Goal: Book appointment/travel/reservation

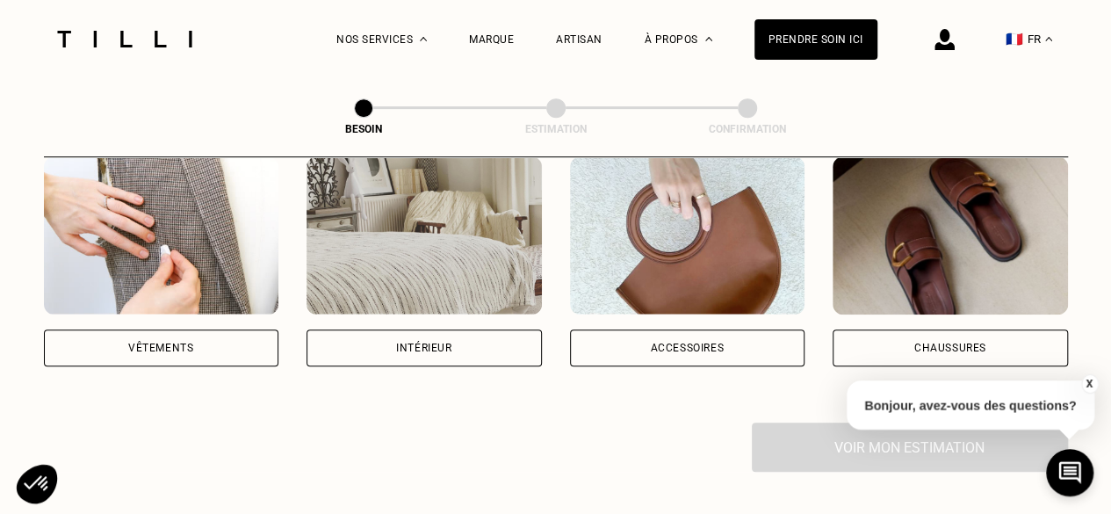
scroll to position [315, 0]
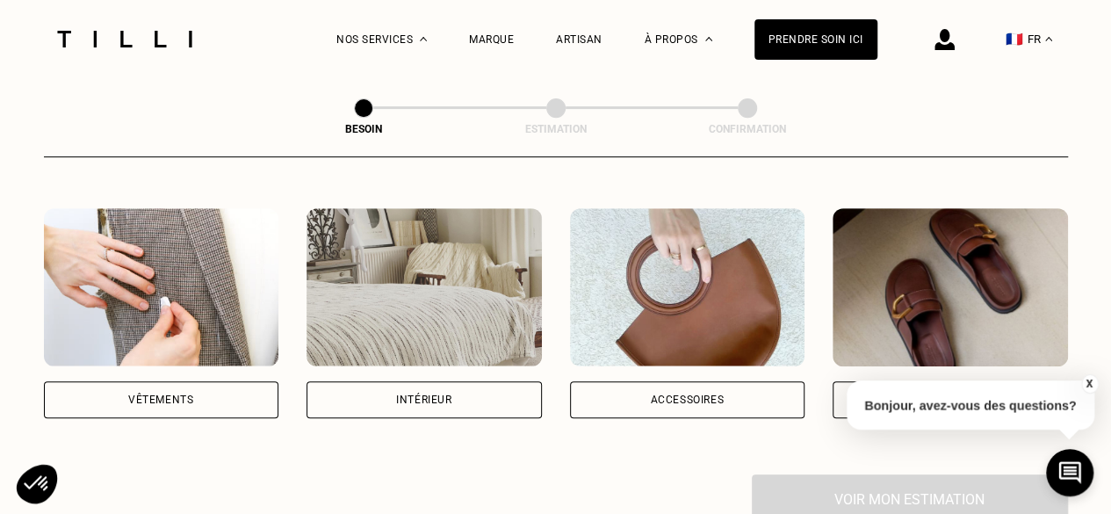
click at [200, 381] on div "Vêtements" at bounding box center [161, 399] width 235 height 37
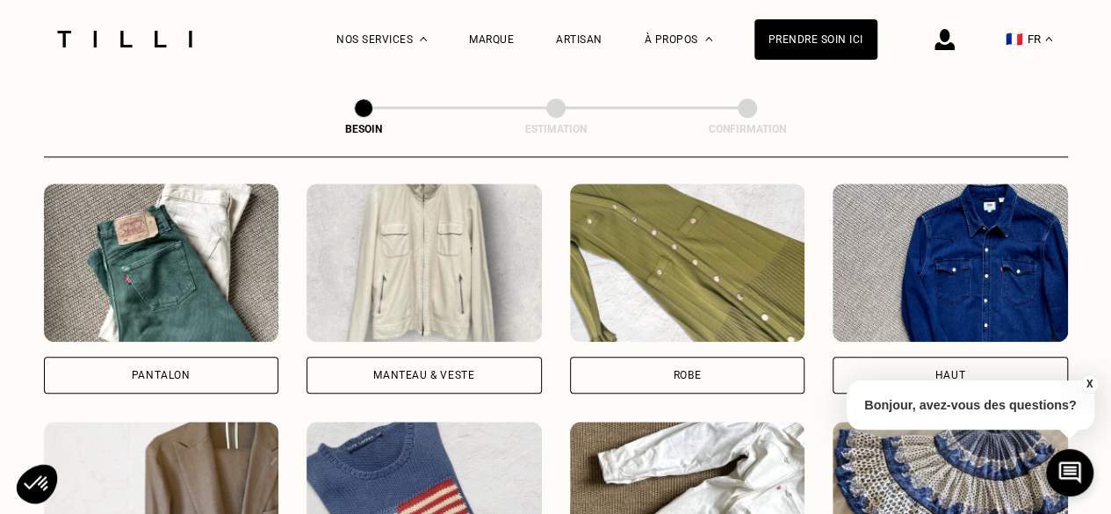
scroll to position [818, 0]
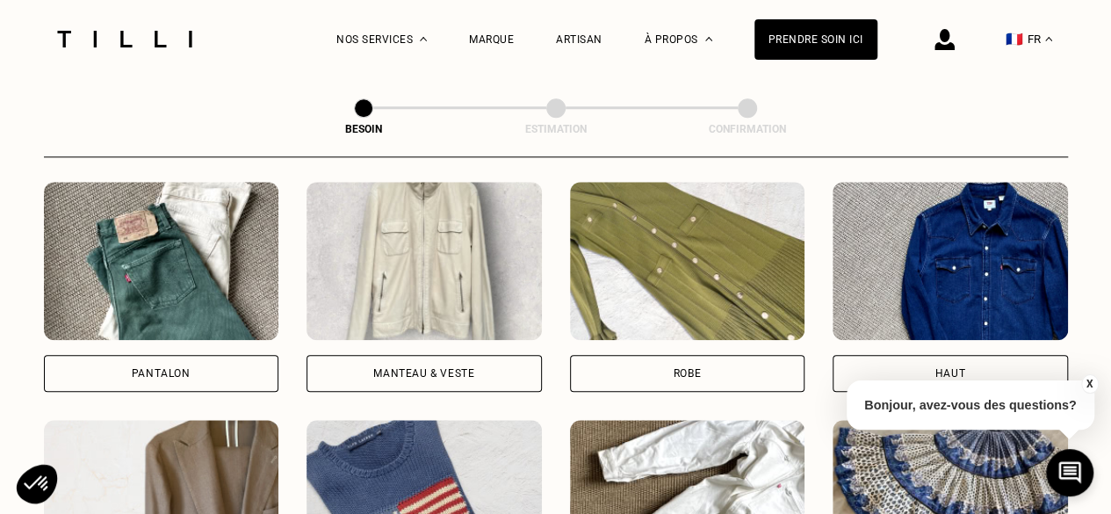
click at [218, 360] on div "Pantalon" at bounding box center [161, 373] width 235 height 37
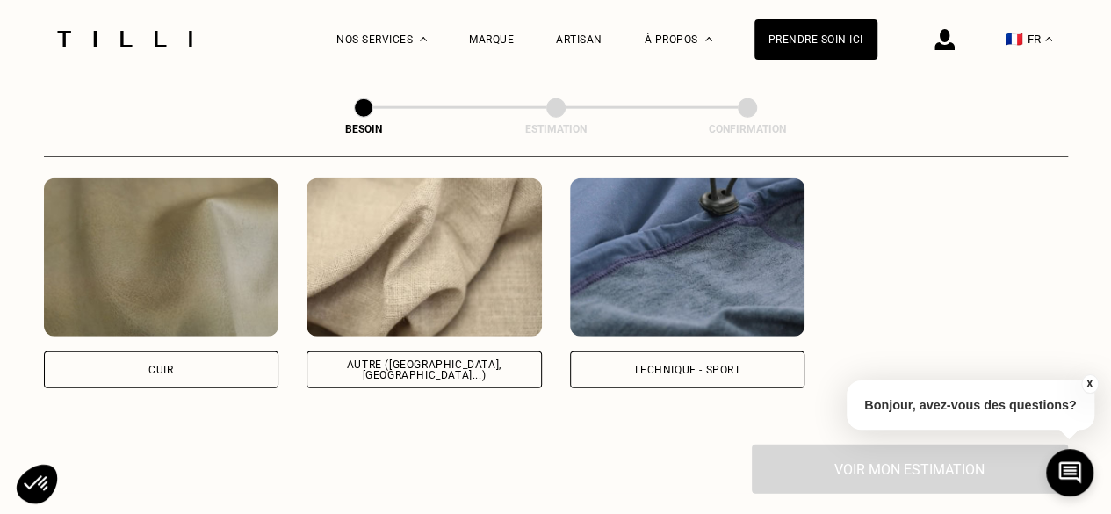
scroll to position [2128, 0]
click at [374, 363] on div "Autre ([GEOGRAPHIC_DATA], [GEOGRAPHIC_DATA]...)" at bounding box center [423, 368] width 235 height 37
select select "FR"
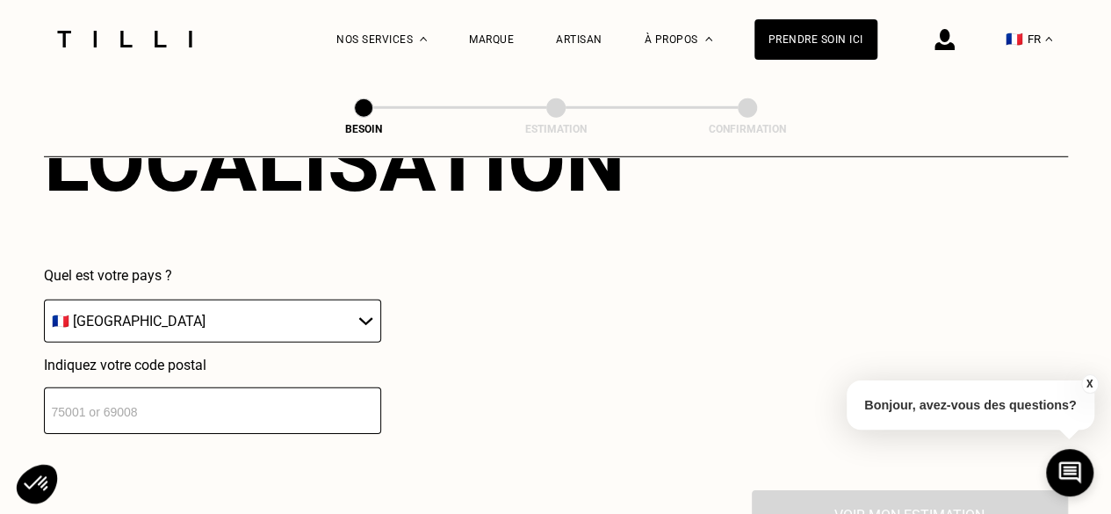
scroll to position [2516, 0]
click at [257, 396] on input "number" at bounding box center [212, 409] width 337 height 47
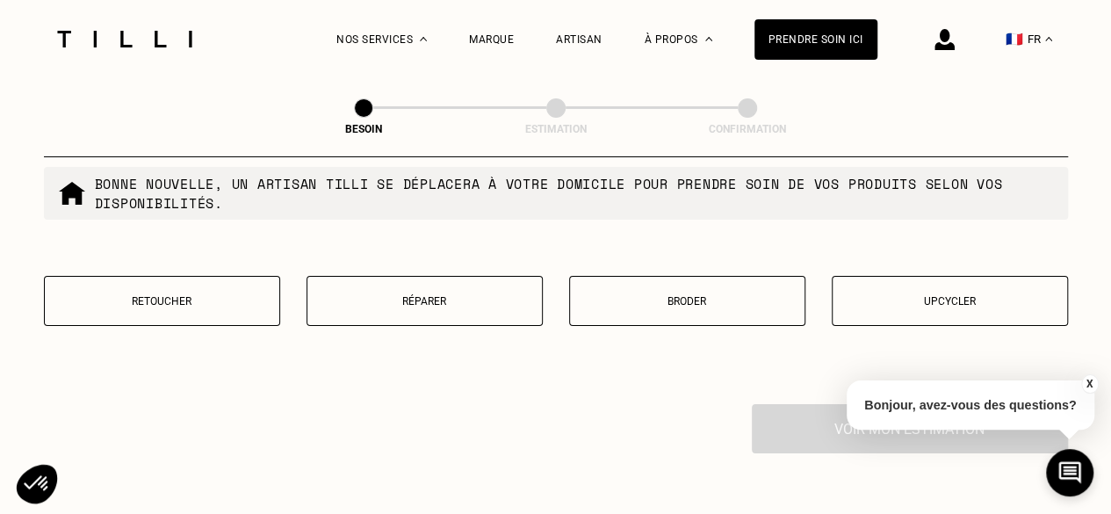
scroll to position [3054, 0]
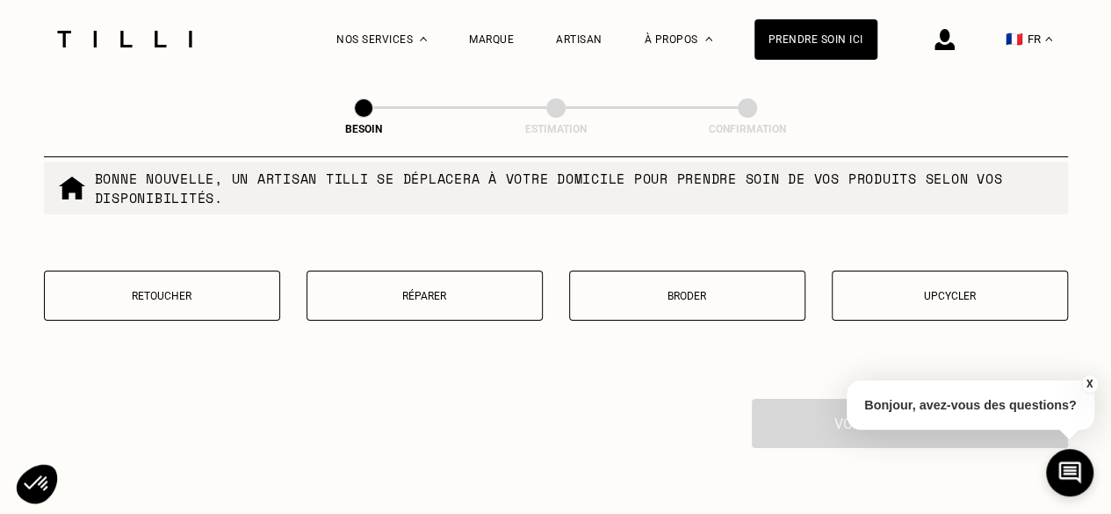
type input "75009"
click at [153, 295] on button "Retoucher" at bounding box center [162, 295] width 236 height 50
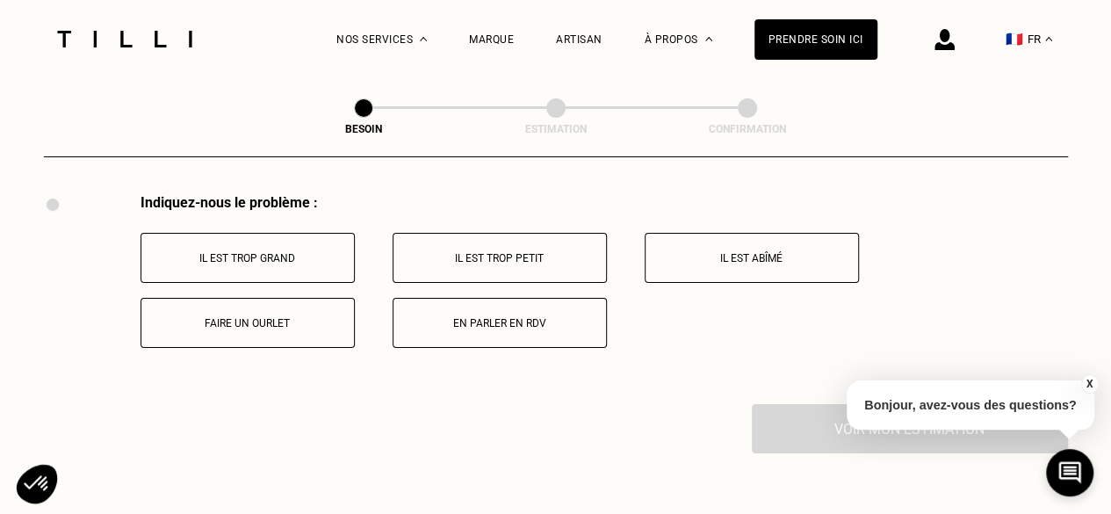
scroll to position [3260, 0]
click at [293, 319] on button "Faire un ourlet" at bounding box center [247, 322] width 214 height 50
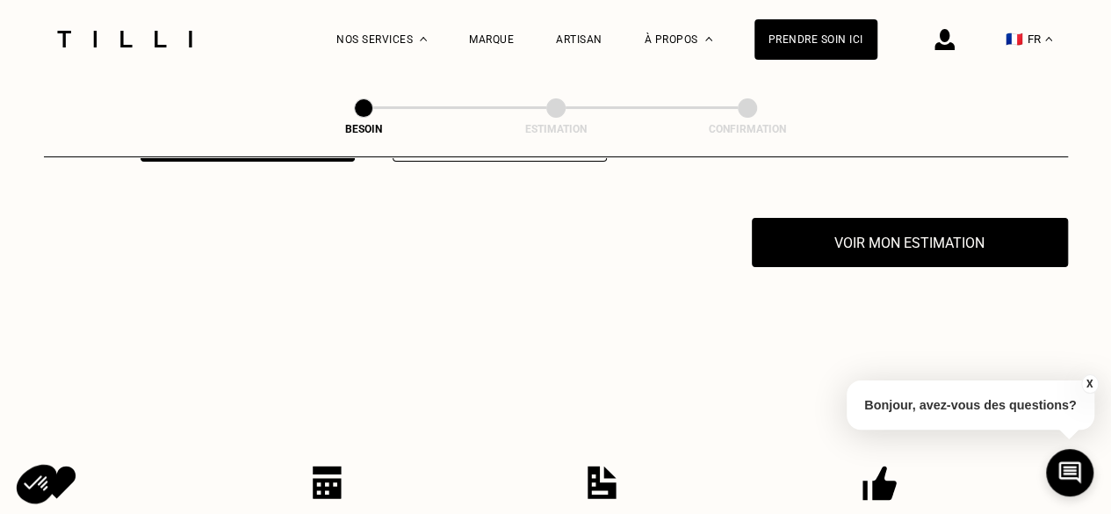
scroll to position [3455, 0]
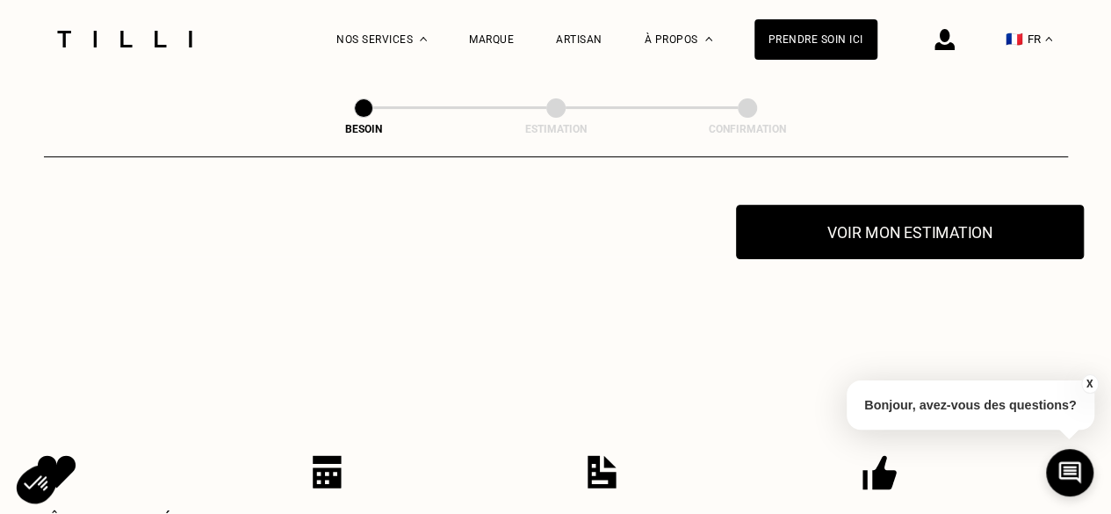
click at [842, 205] on button "Voir mon estimation" at bounding box center [910, 232] width 348 height 54
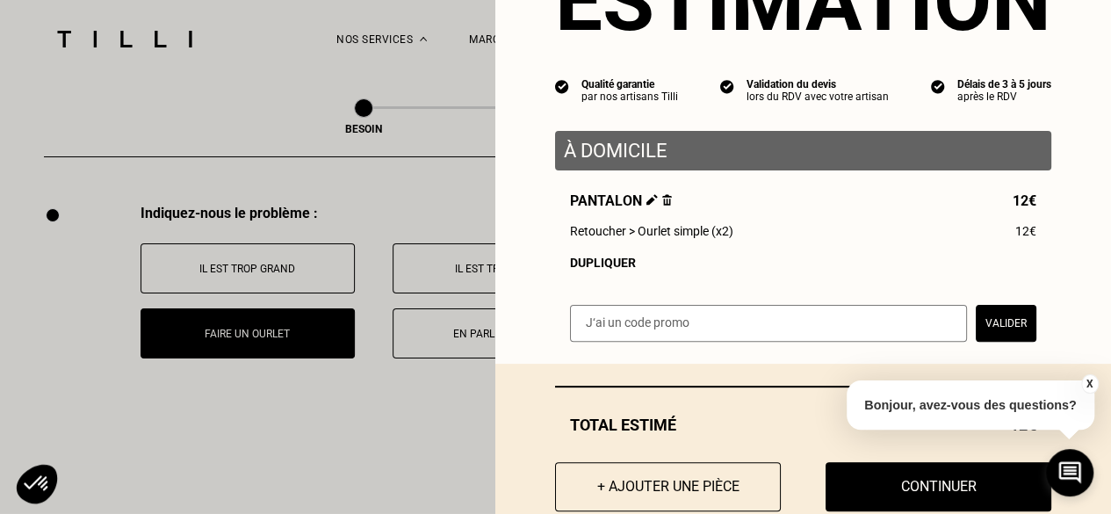
scroll to position [106, 0]
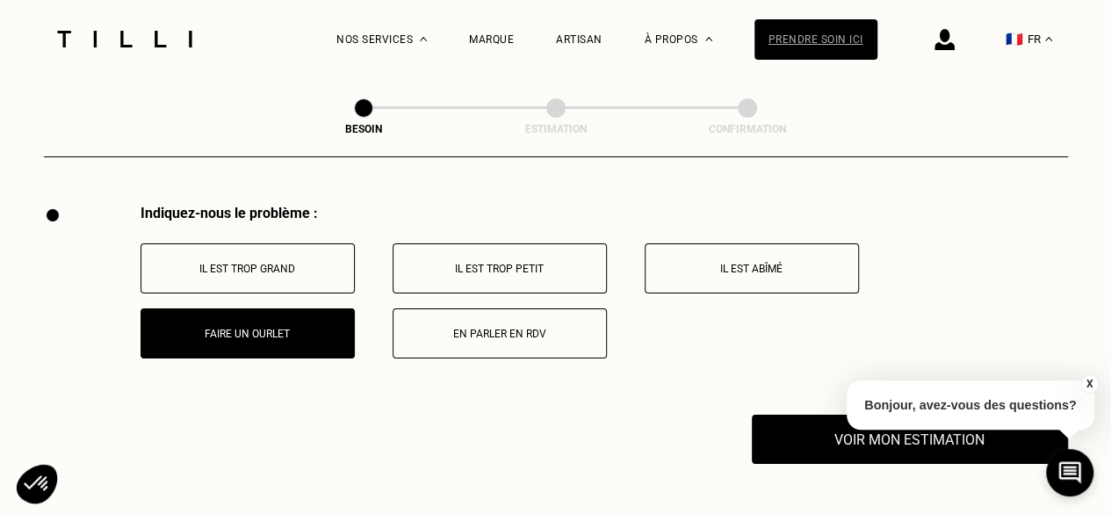
click at [794, 29] on div "Prendre soin ici" at bounding box center [815, 39] width 123 height 40
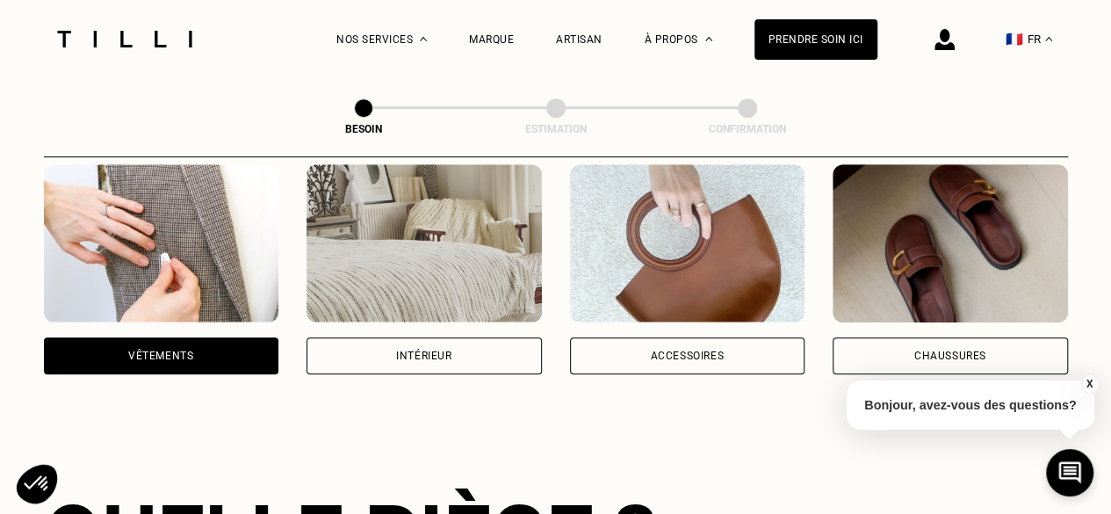
scroll to position [360, 0]
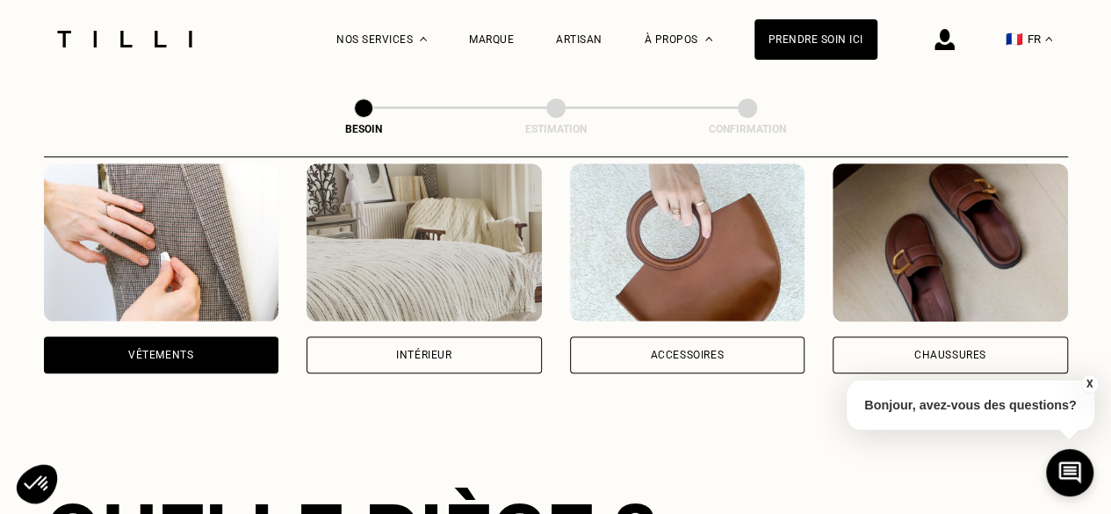
click at [198, 336] on div "Vêtements" at bounding box center [161, 354] width 235 height 37
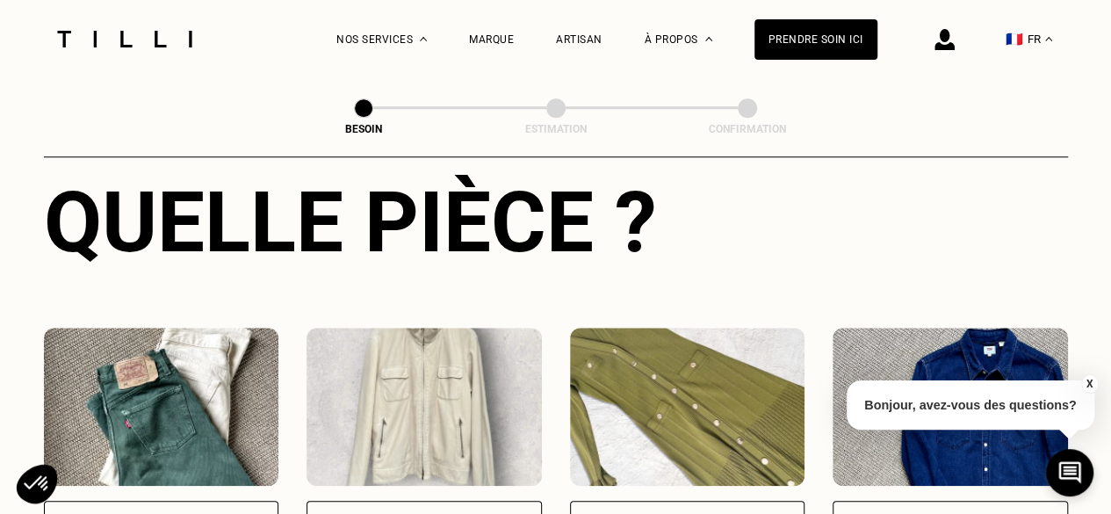
scroll to position [882, 0]
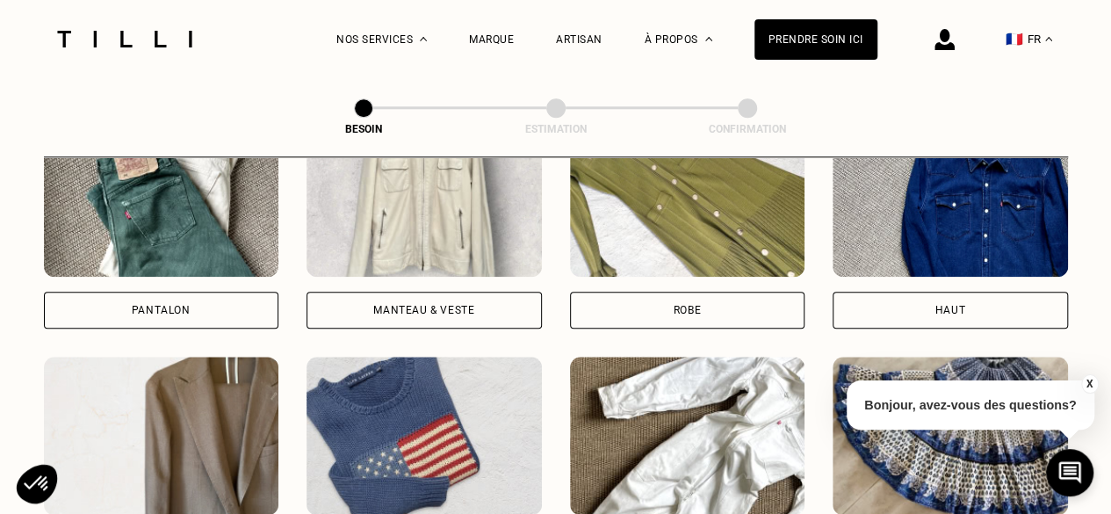
click at [169, 305] on div "Pantalon" at bounding box center [161, 310] width 59 height 11
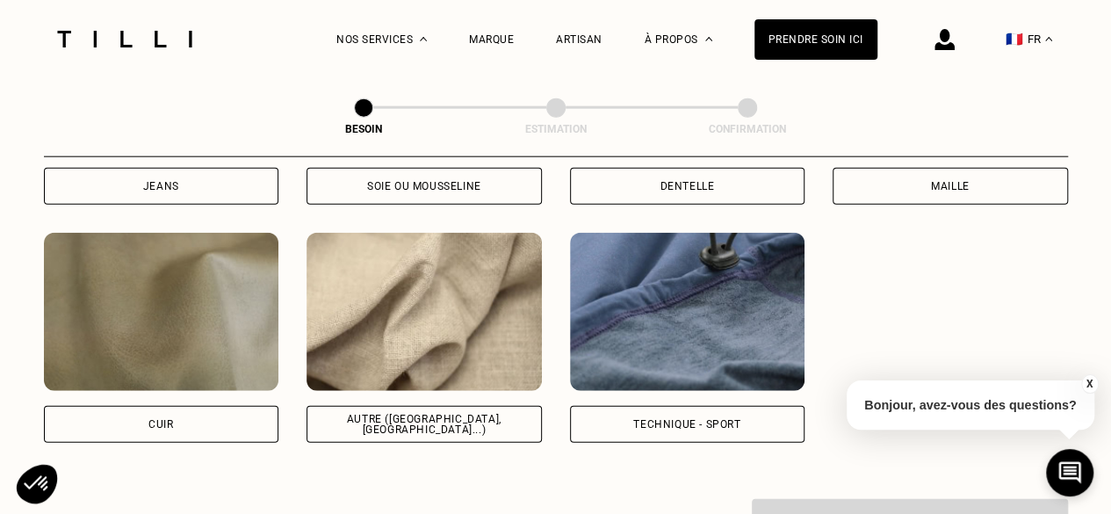
scroll to position [2115, 0]
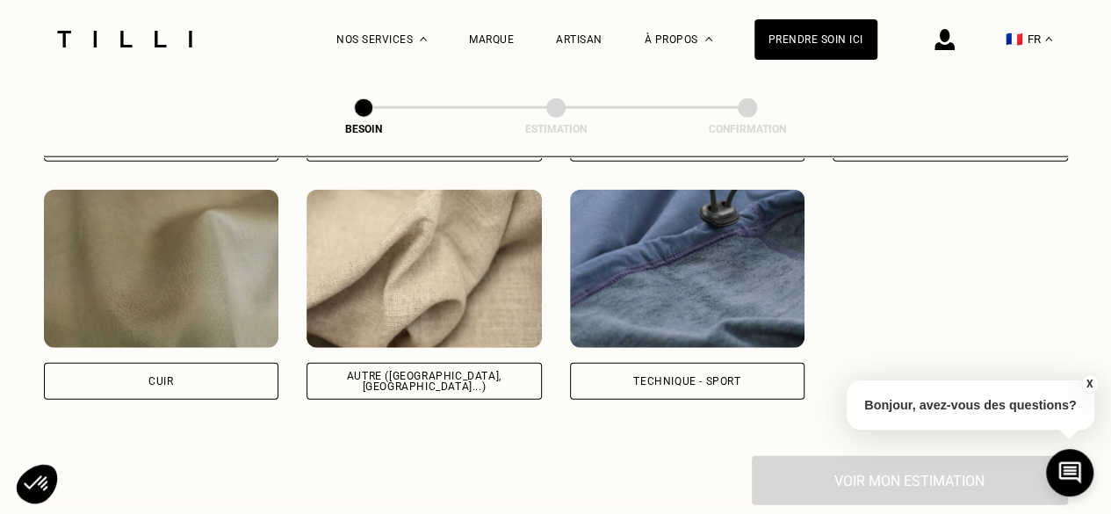
click at [404, 363] on div "Autre ([GEOGRAPHIC_DATA], [GEOGRAPHIC_DATA]...)" at bounding box center [423, 381] width 235 height 37
select select "FR"
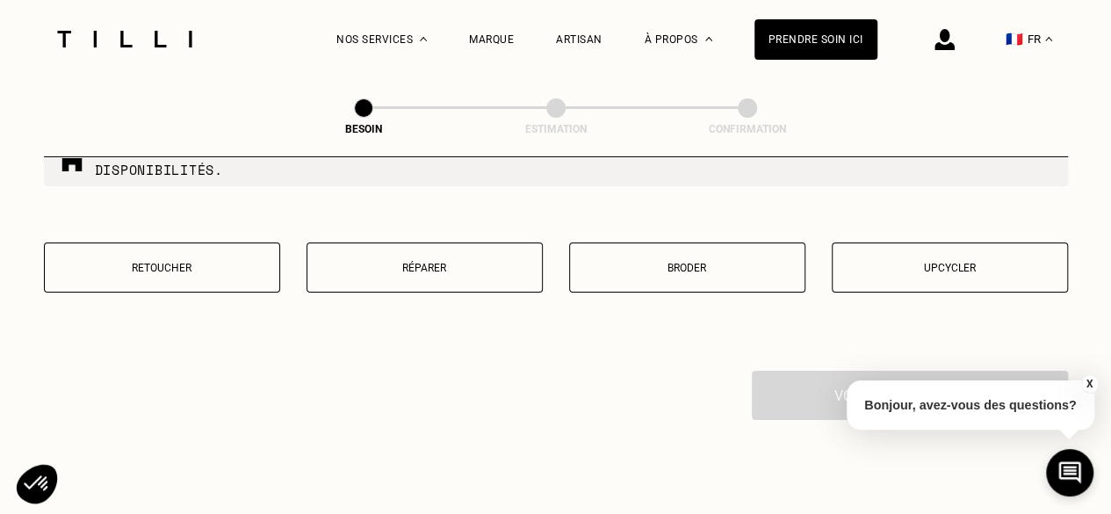
scroll to position [3083, 0]
click at [184, 261] on p "Retoucher" at bounding box center [162, 267] width 217 height 12
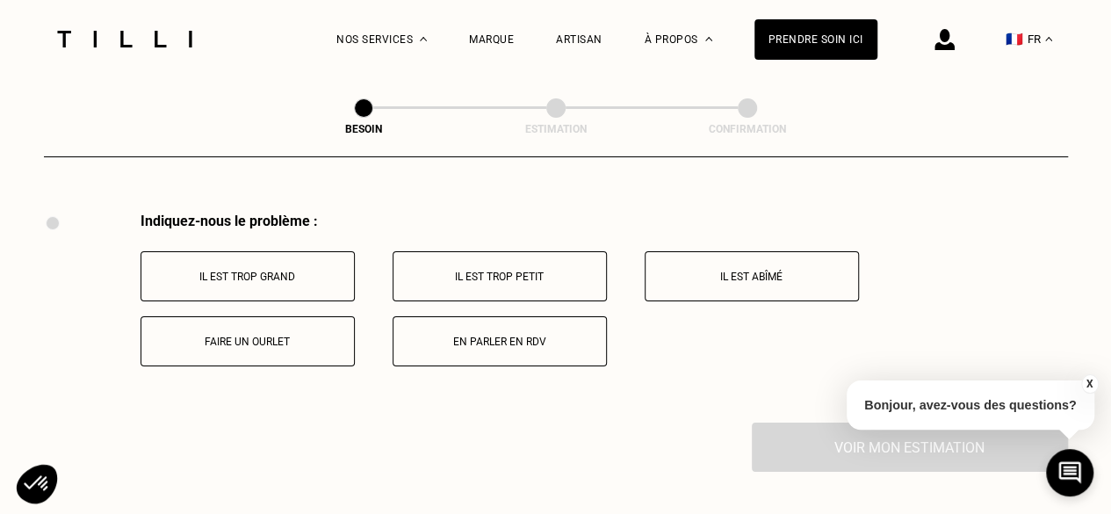
scroll to position [3245, 0]
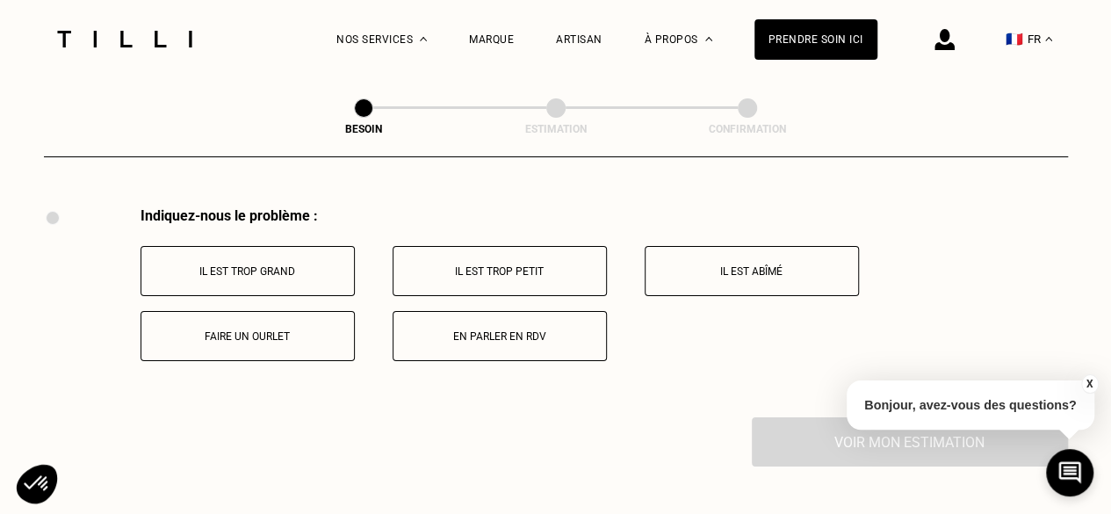
click at [284, 265] on p "Il est trop grand" at bounding box center [247, 271] width 195 height 12
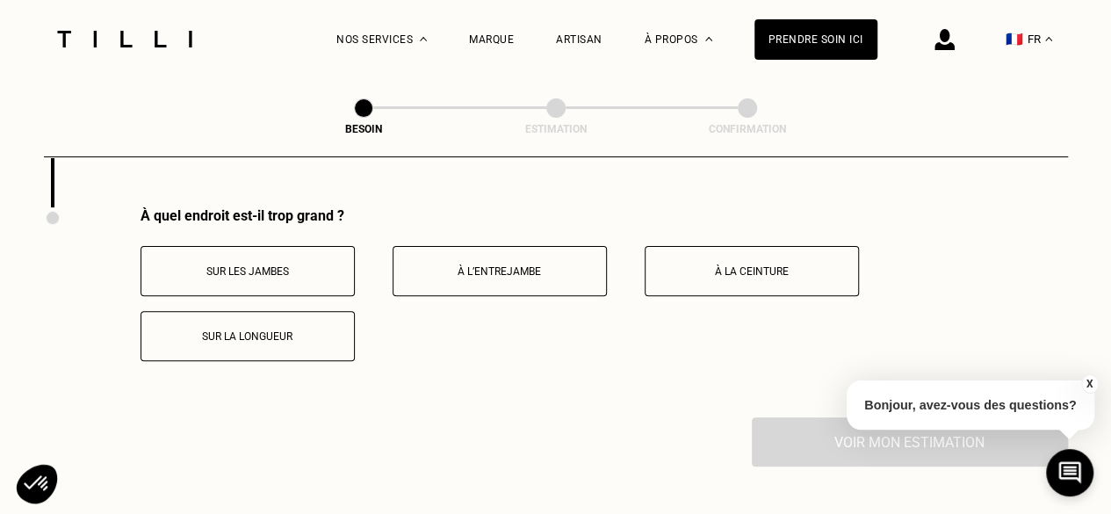
scroll to position [3461, 0]
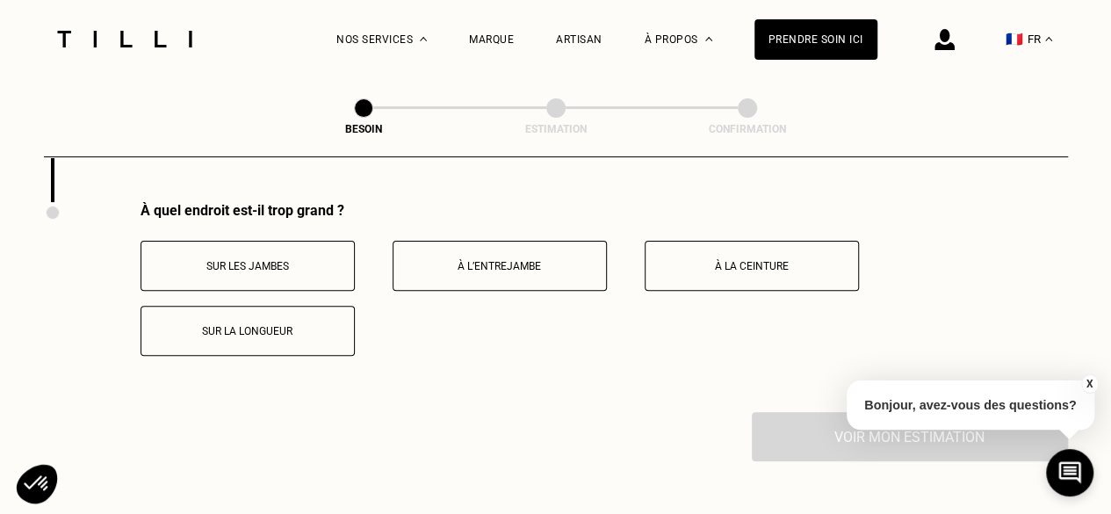
click at [718, 270] on button "À la ceinture" at bounding box center [752, 266] width 214 height 50
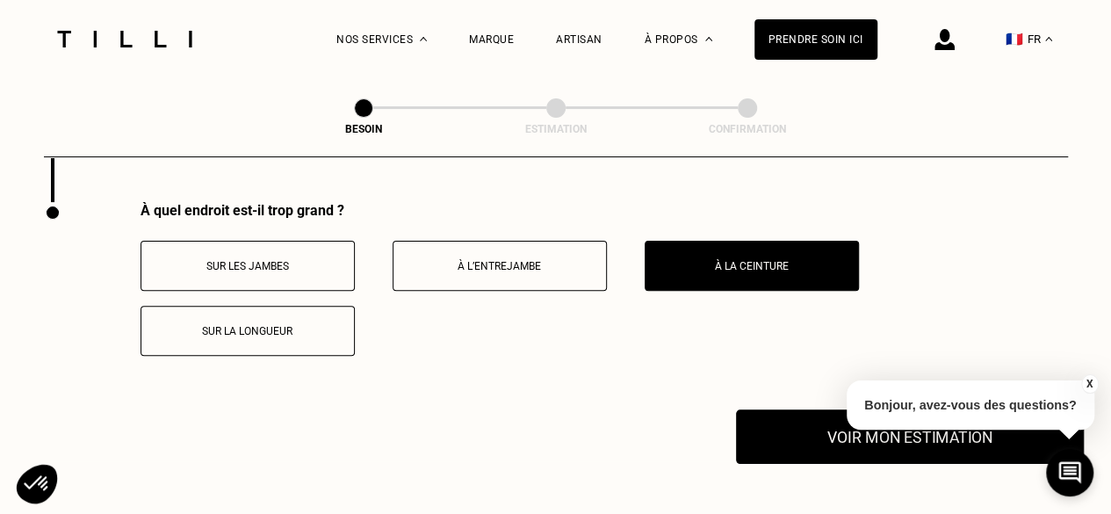
click at [797, 428] on button "Voir mon estimation" at bounding box center [910, 436] width 348 height 54
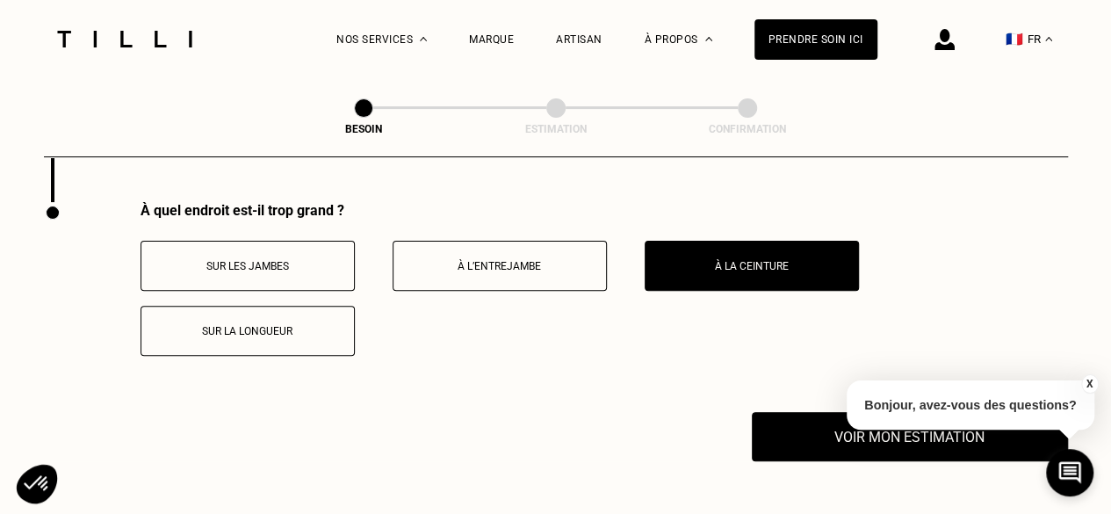
click at [1084, 383] on button "X" at bounding box center [1089, 383] width 18 height 19
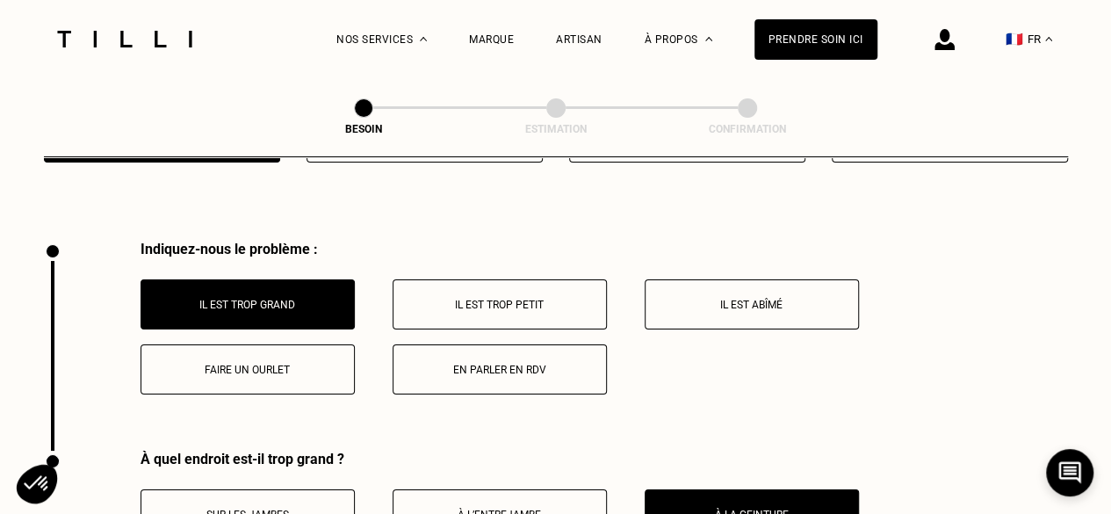
scroll to position [3211, 0]
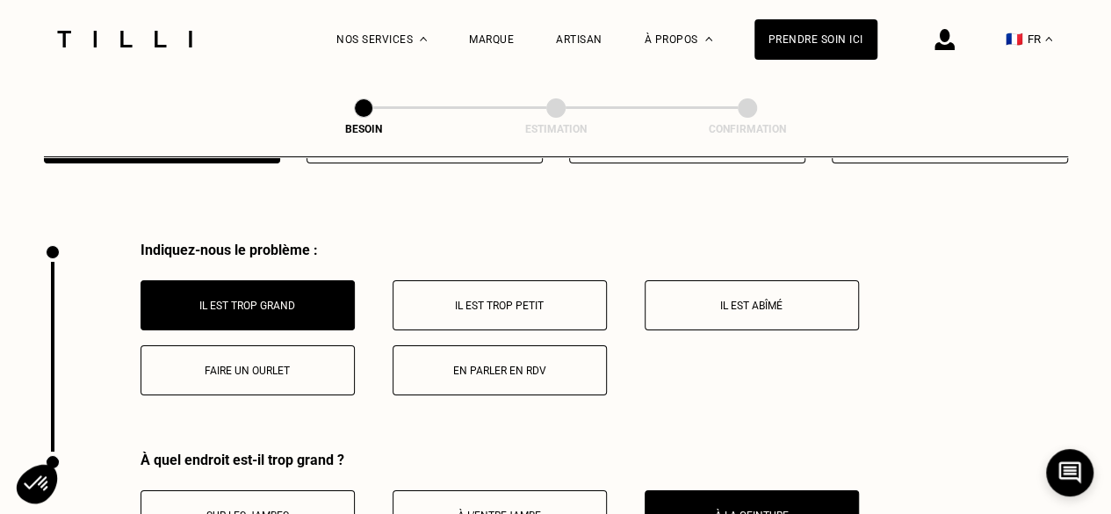
click at [279, 364] on p "Faire un ourlet" at bounding box center [247, 370] width 195 height 12
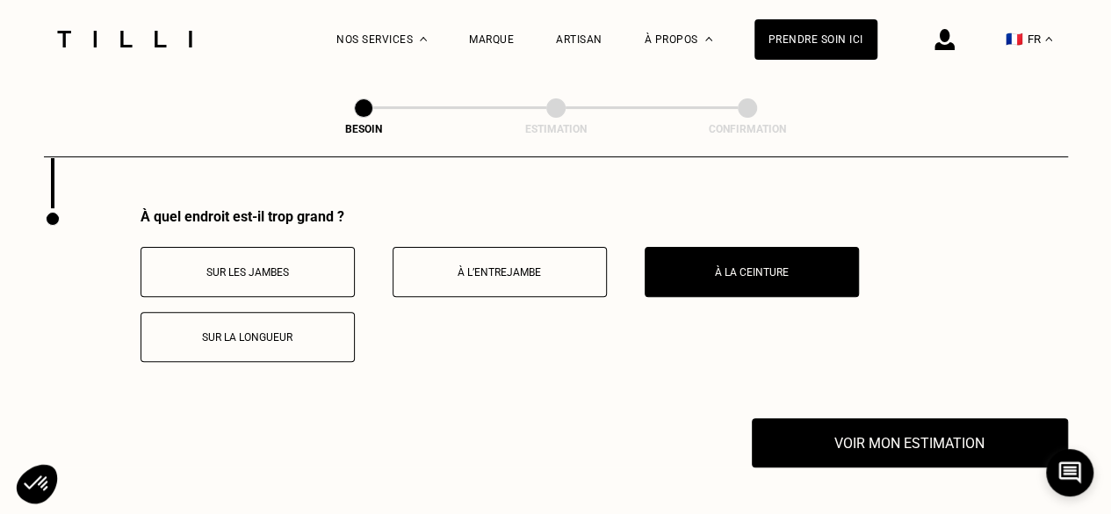
scroll to position [3455, 0]
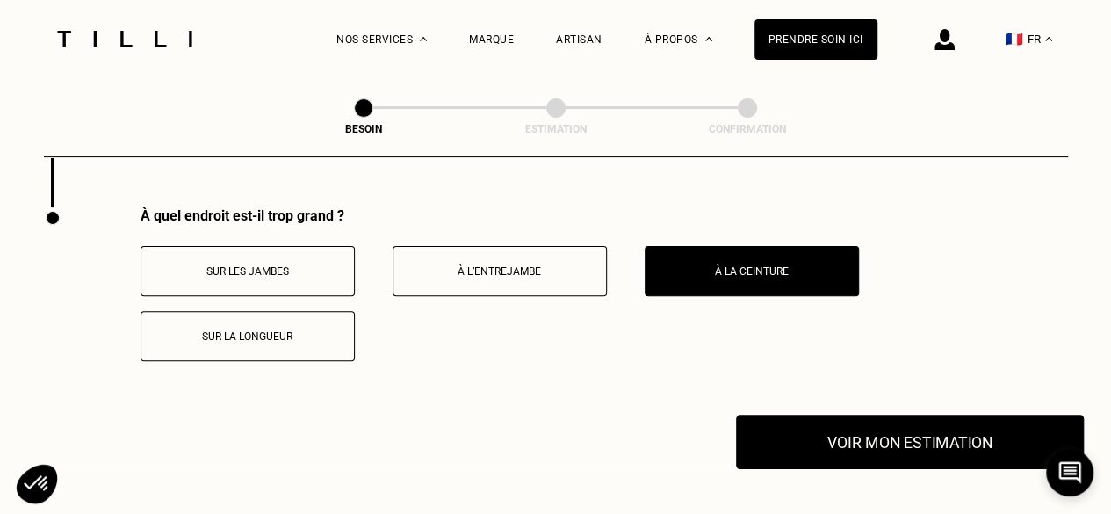
click at [852, 424] on button "Voir mon estimation" at bounding box center [910, 441] width 348 height 54
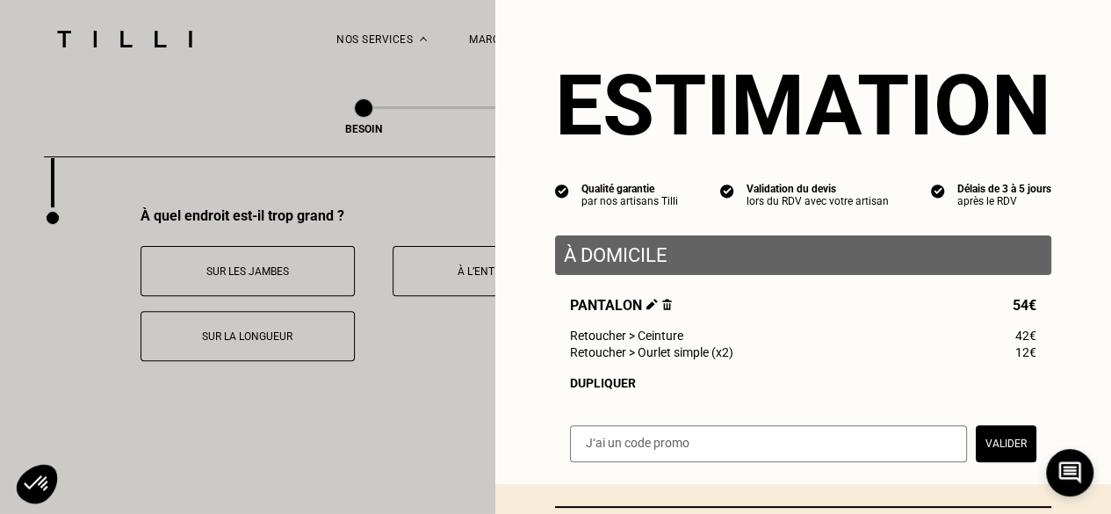
scroll to position [47, 0]
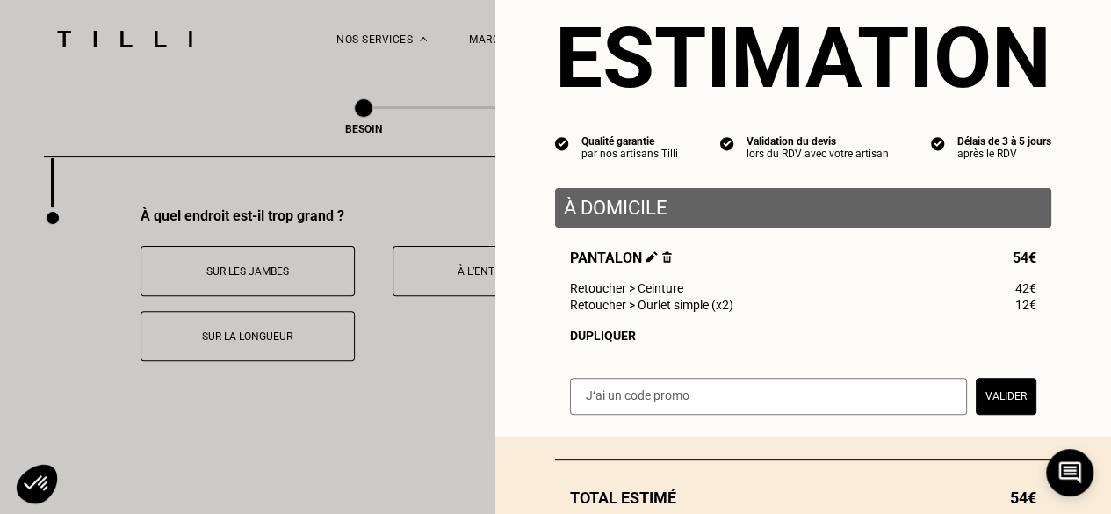
click at [646, 263] on img at bounding box center [651, 256] width 11 height 11
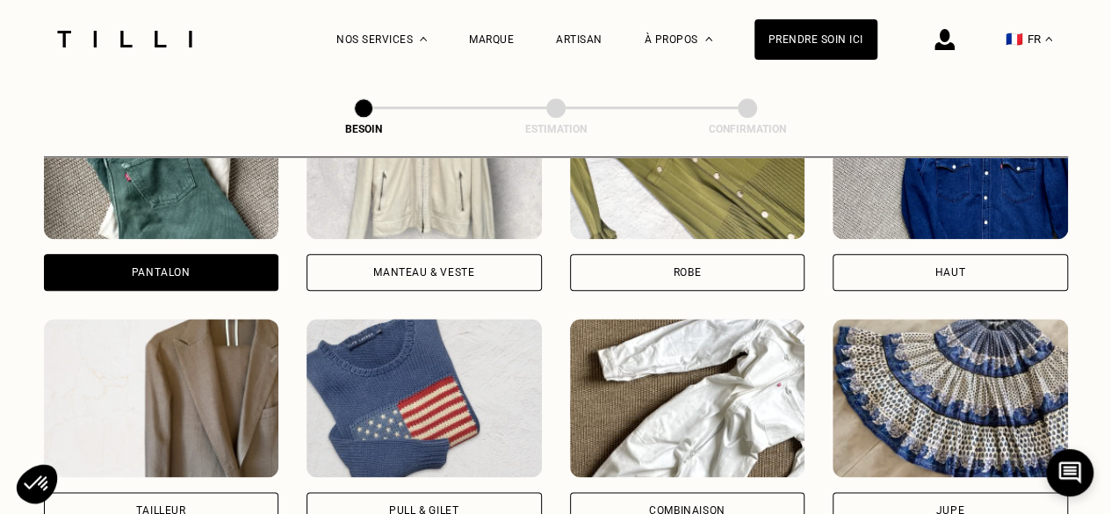
scroll to position [923, 0]
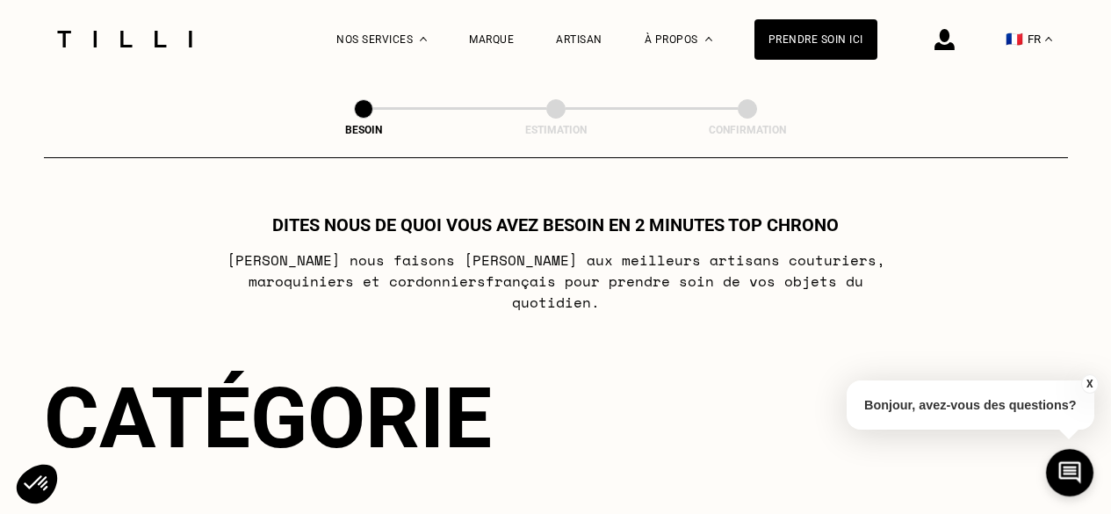
select select "FR"
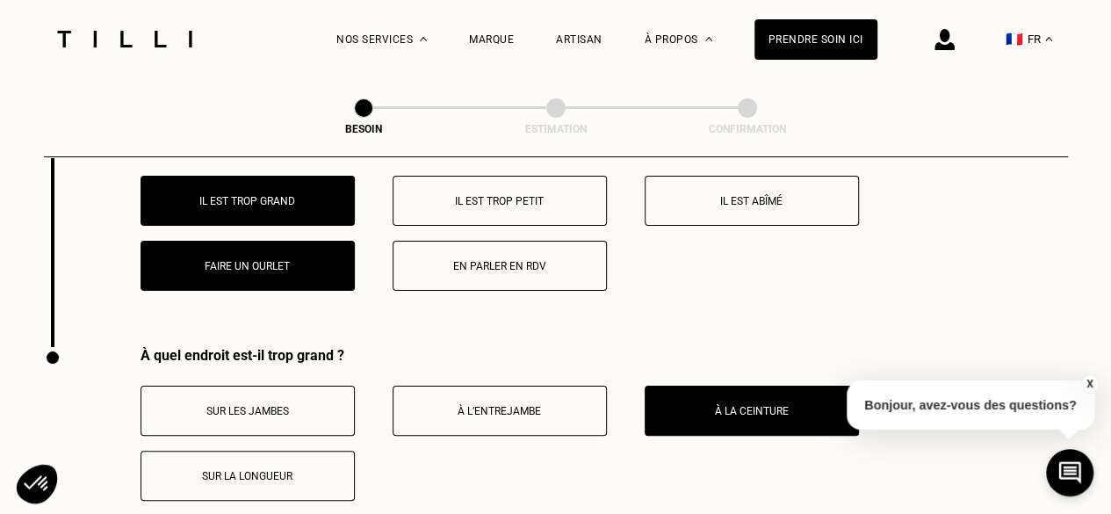
scroll to position [3317, 0]
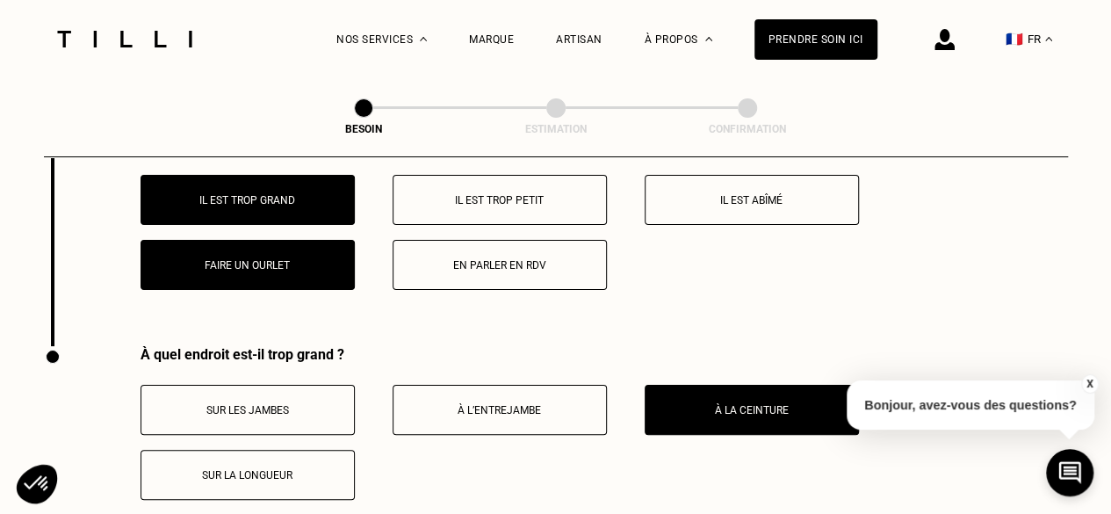
click at [295, 200] on button "Il est trop grand" at bounding box center [247, 200] width 214 height 50
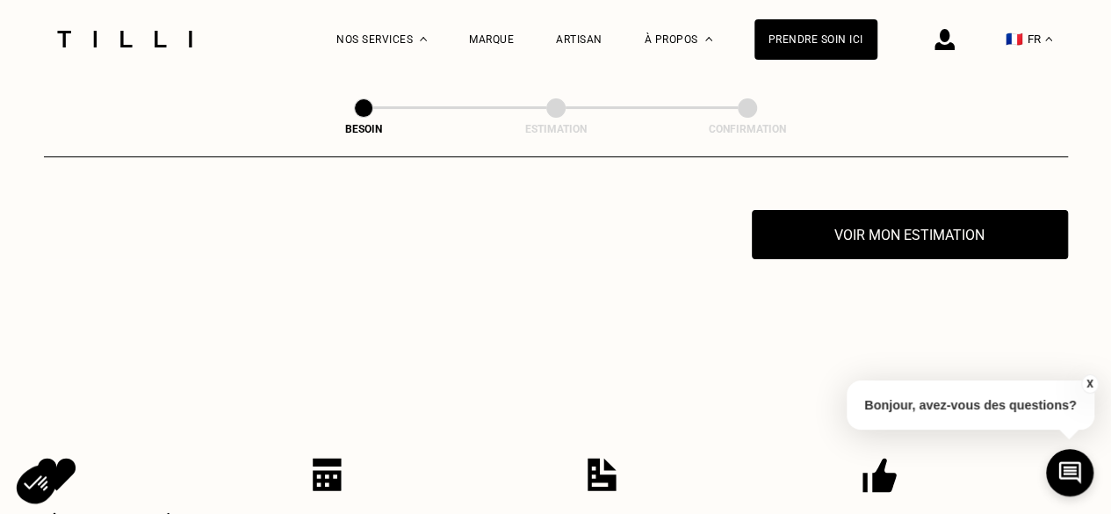
scroll to position [3455, 0]
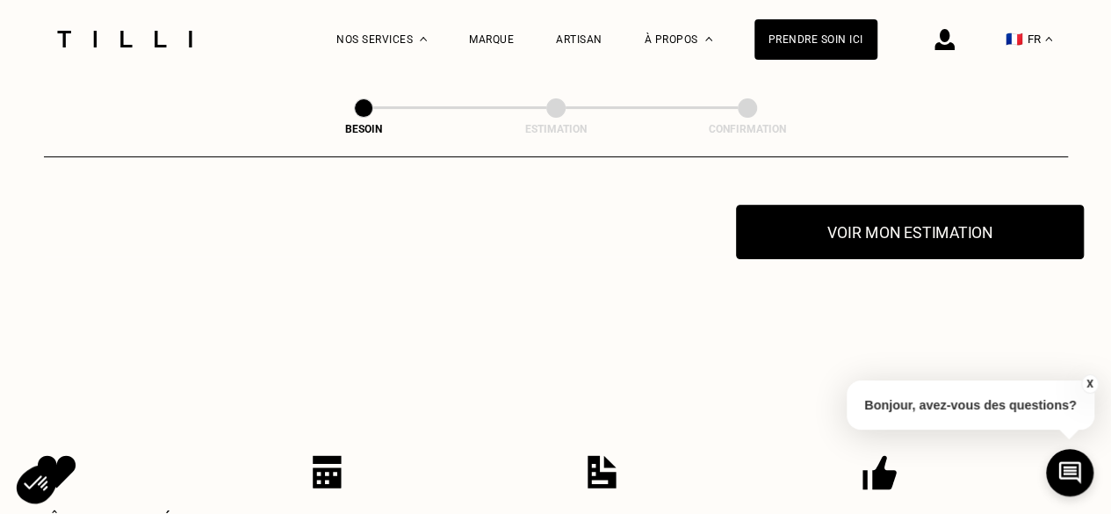
click at [825, 230] on button "Voir mon estimation" at bounding box center [910, 232] width 348 height 54
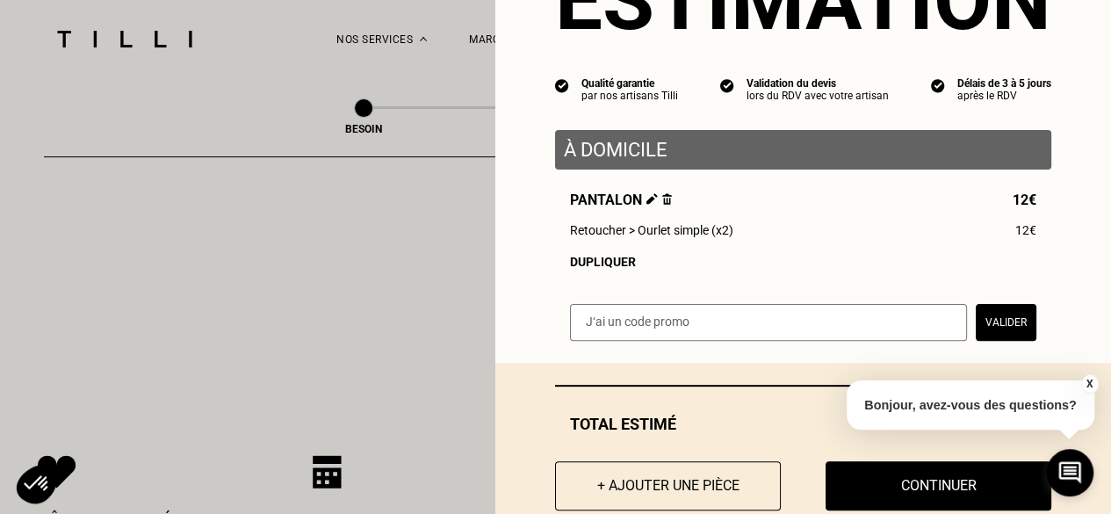
scroll to position [151, 0]
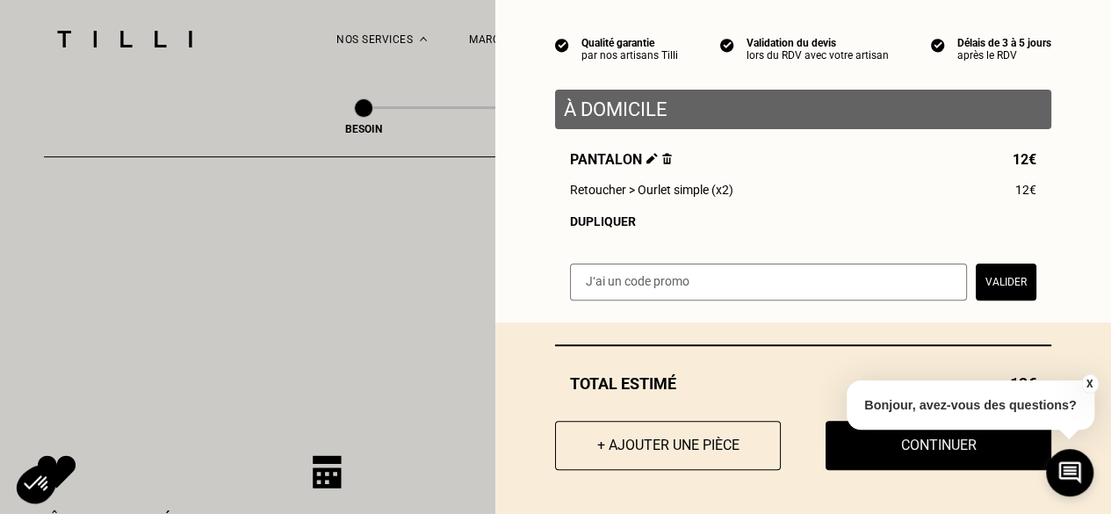
click at [979, 284] on button "Valider" at bounding box center [1006, 281] width 61 height 37
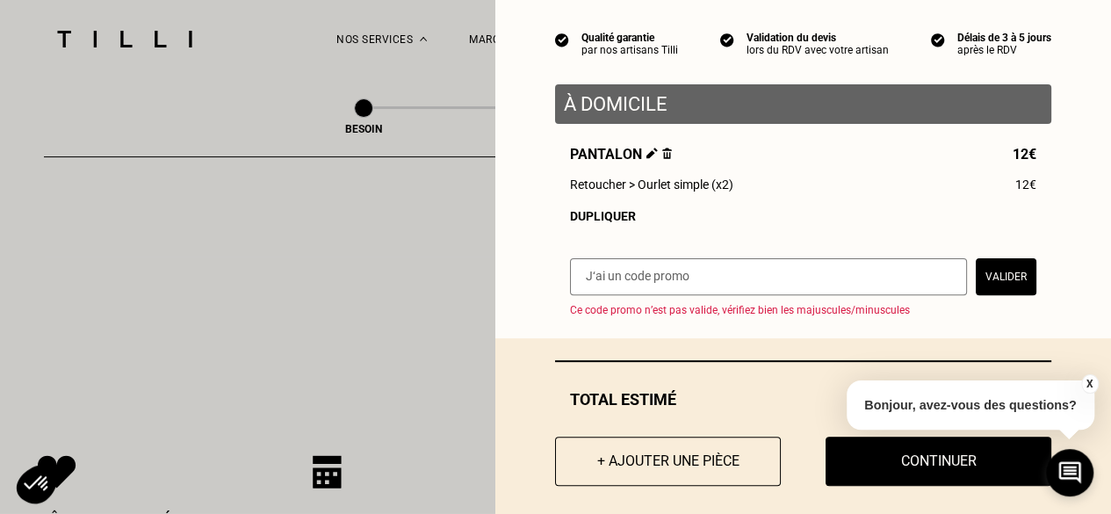
click at [979, 284] on button "Valider" at bounding box center [1006, 276] width 61 height 37
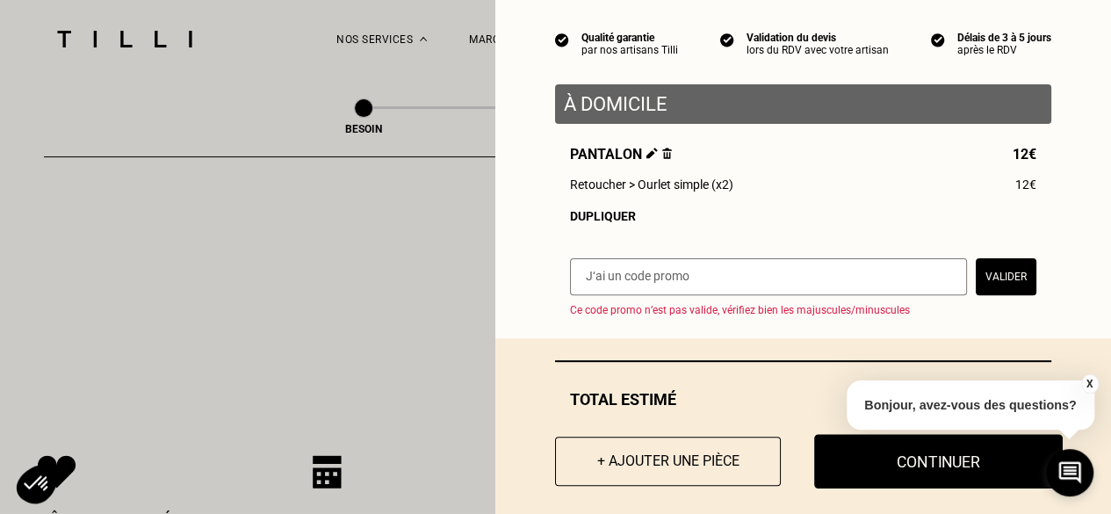
click at [845, 475] on button "Continuer" at bounding box center [938, 461] width 249 height 54
select select "FR"
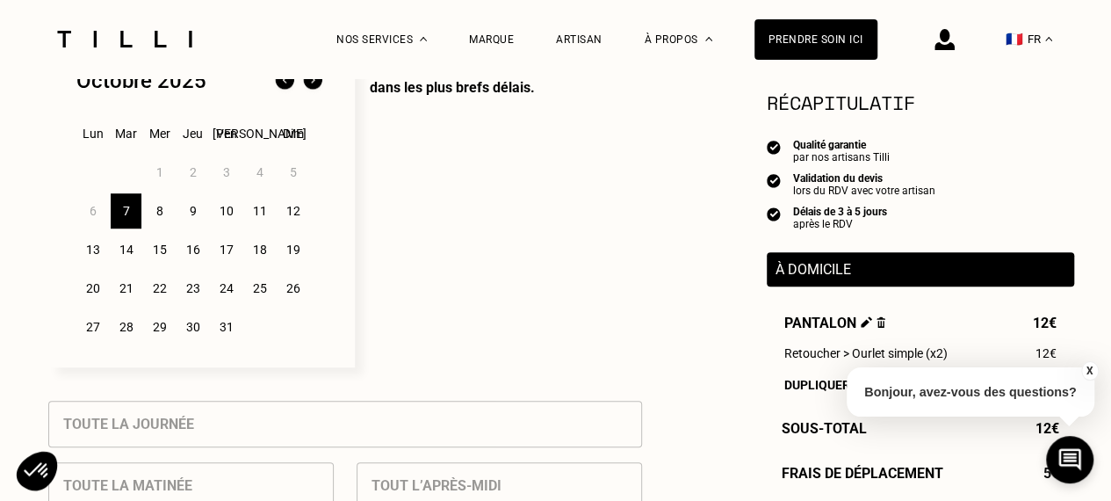
scroll to position [490, 0]
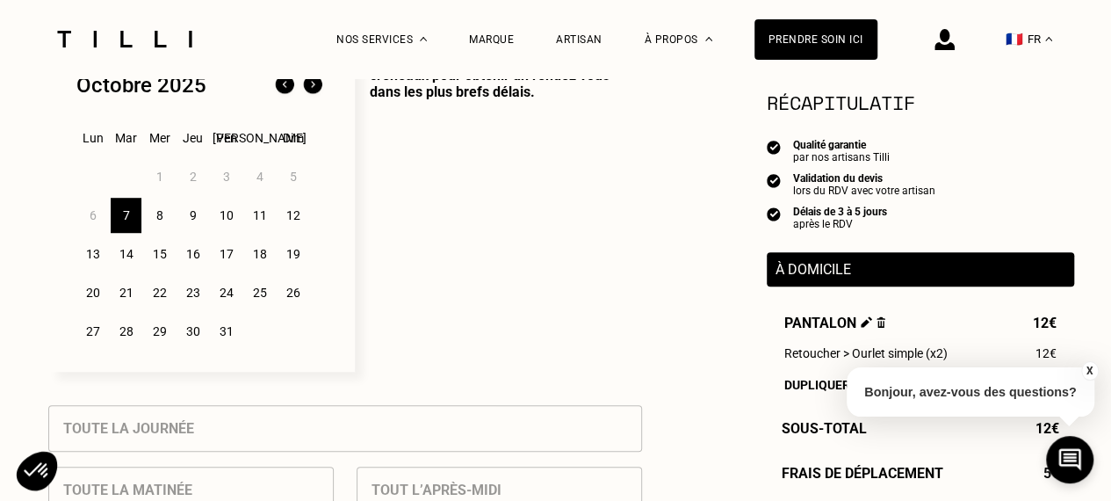
click at [153, 227] on div "8" at bounding box center [159, 215] width 31 height 35
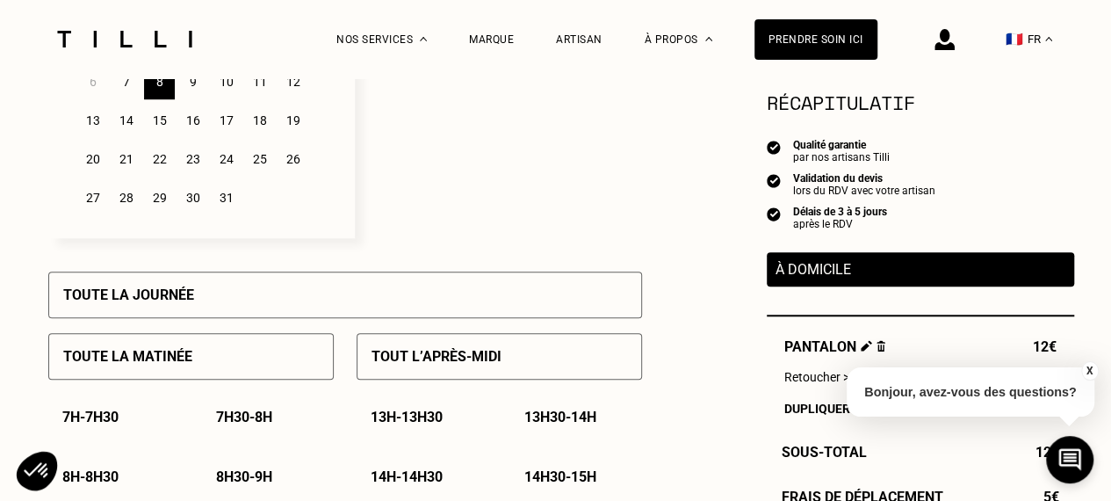
scroll to position [625, 0]
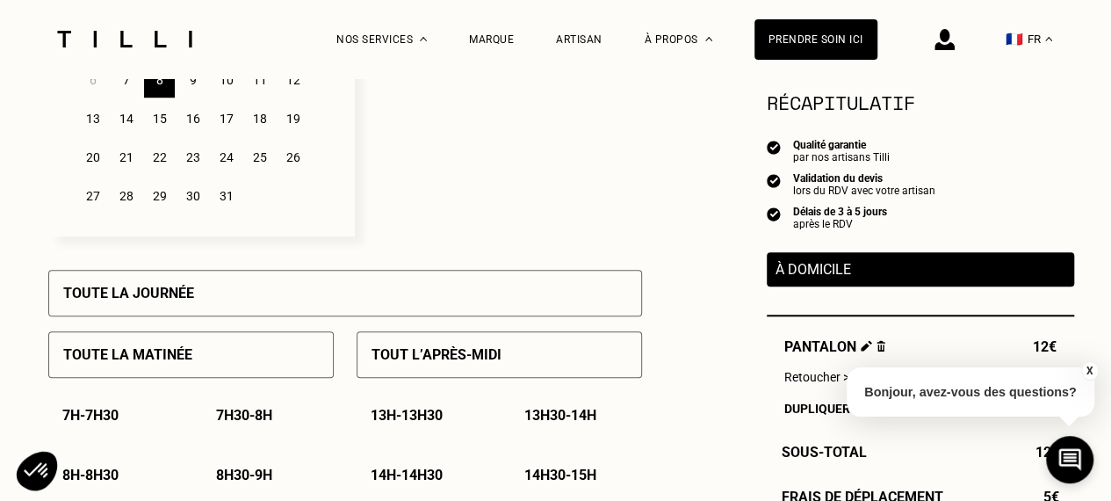
click at [216, 378] on div "Toute la matinée" at bounding box center [190, 354] width 285 height 47
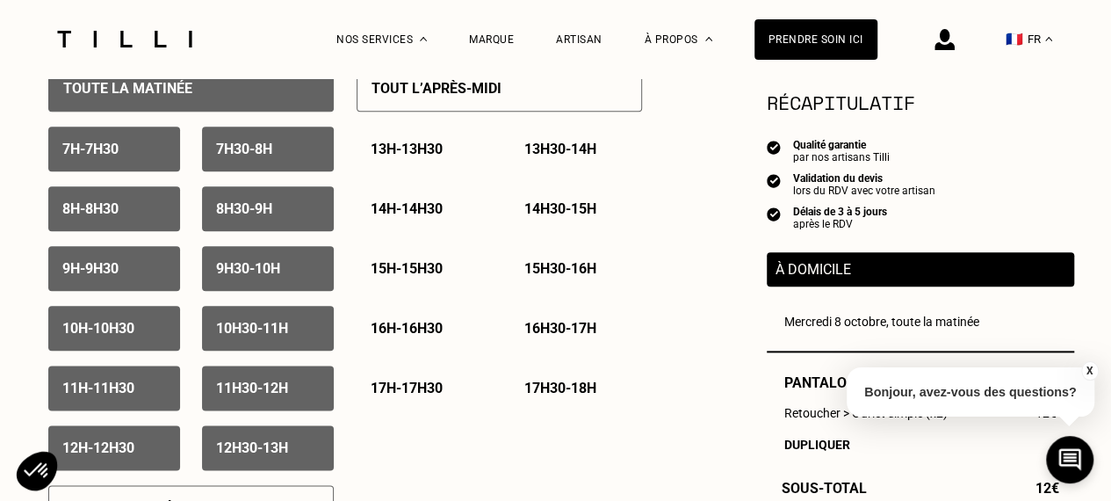
scroll to position [892, 0]
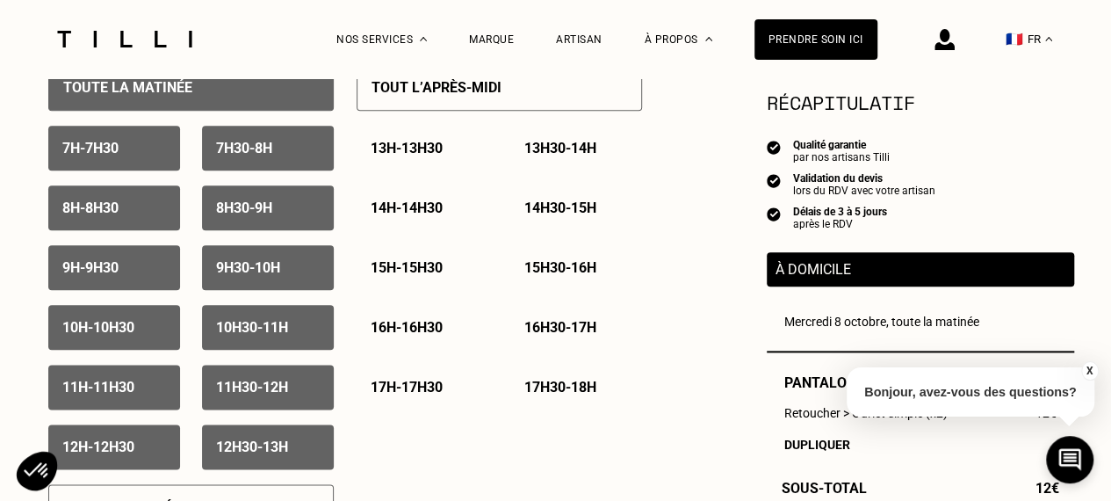
click at [125, 134] on div "7h - 7h30" at bounding box center [114, 148] width 132 height 45
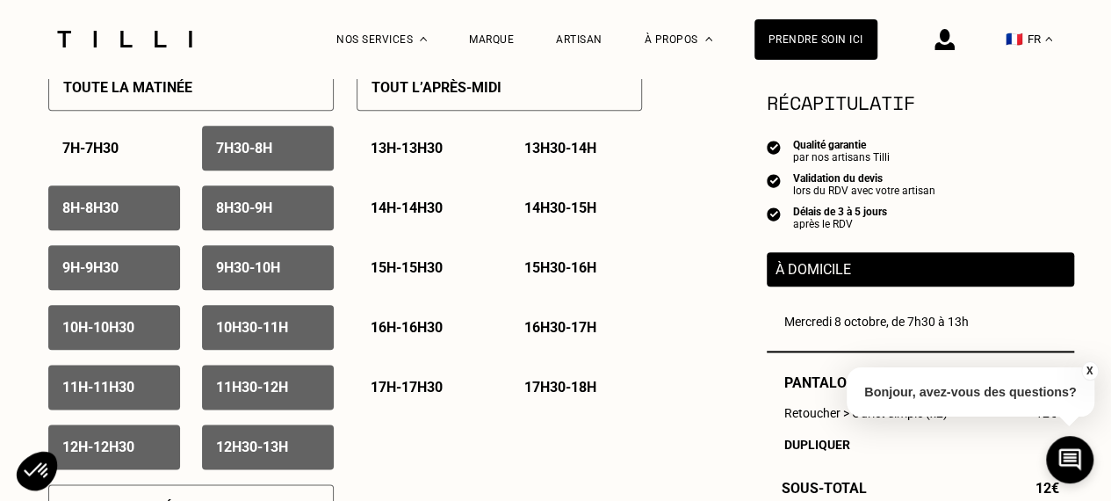
click at [237, 143] on p "7h30 - 8h" at bounding box center [244, 148] width 56 height 17
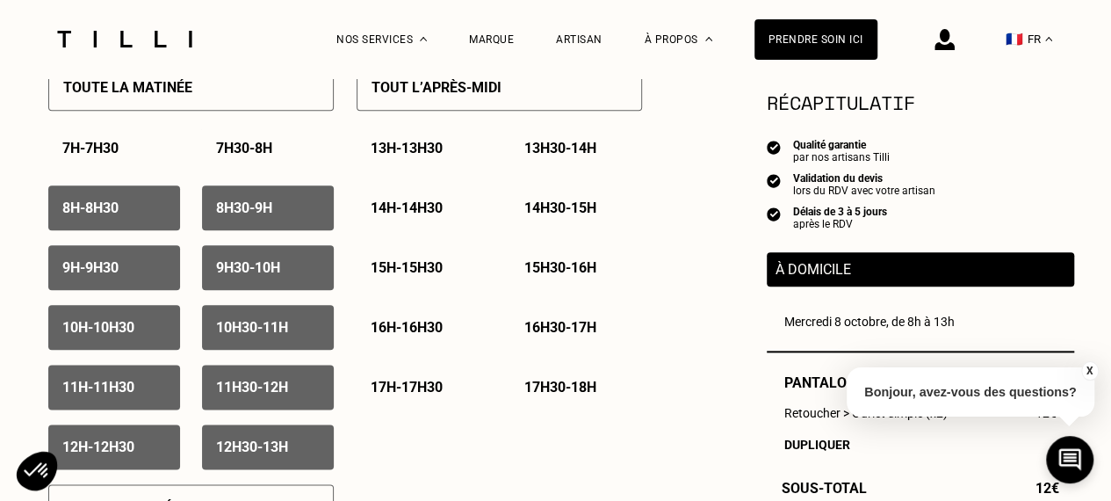
click at [118, 287] on div "9h - 9h30" at bounding box center [114, 267] width 132 height 45
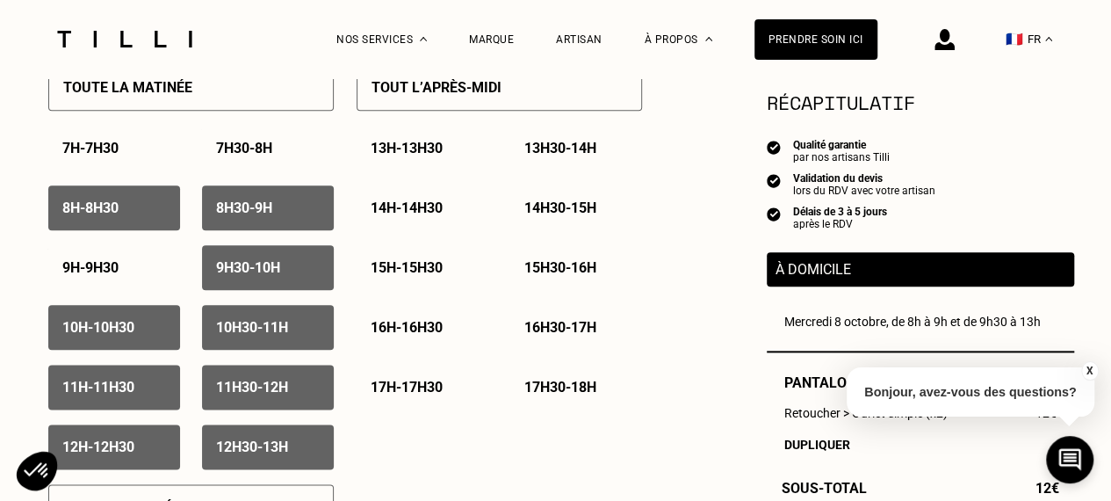
click at [119, 206] on p "8h - 8h30" at bounding box center [90, 207] width 56 height 17
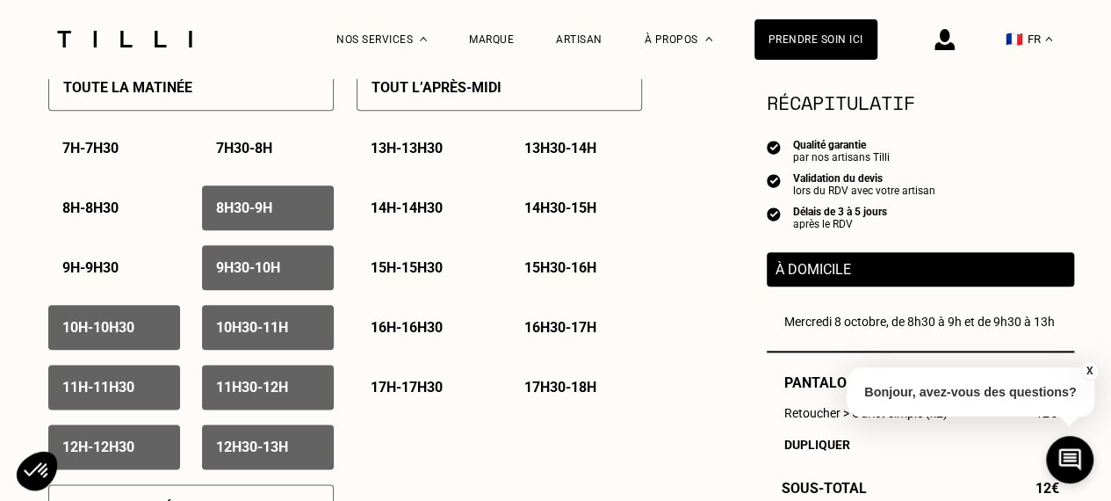
click at [234, 216] on p "8h30 - 9h" at bounding box center [244, 207] width 56 height 17
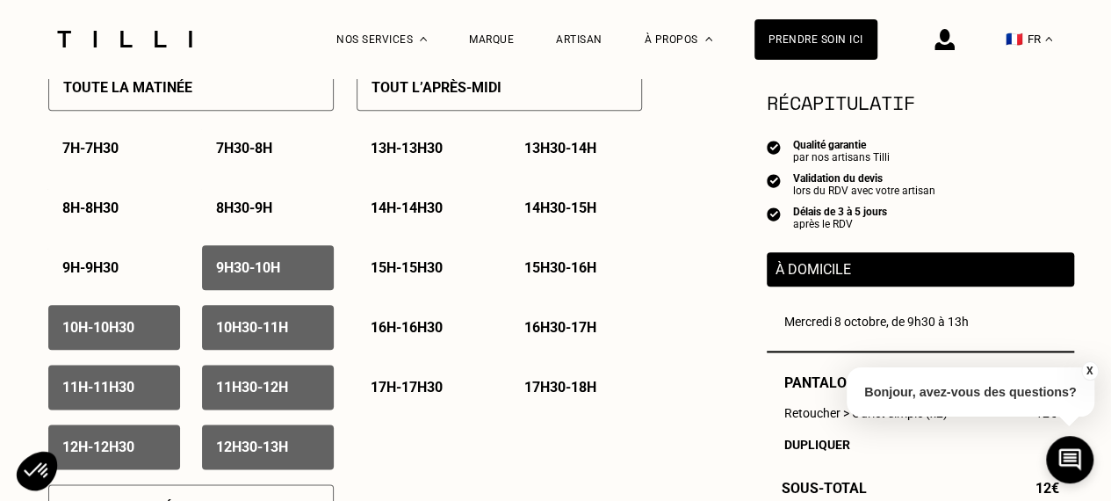
click at [218, 275] on p "9h30 - 10h" at bounding box center [248, 267] width 64 height 17
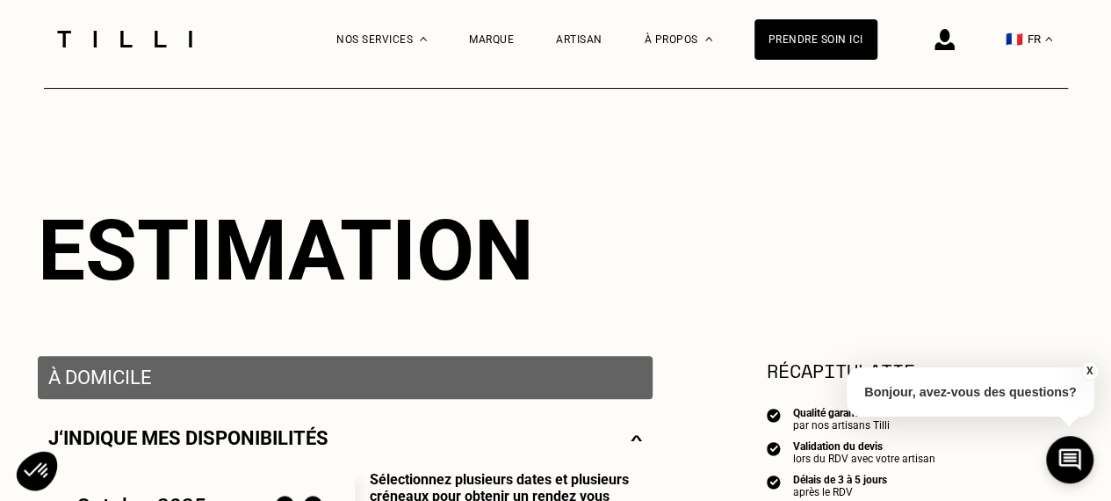
scroll to position [70, 0]
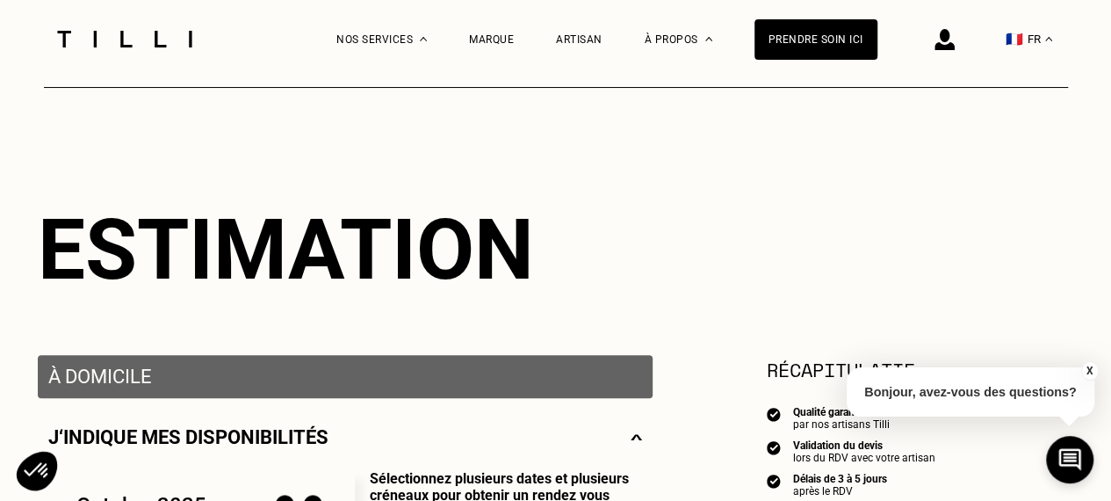
click at [226, 374] on p "À domicile" at bounding box center [345, 376] width 594 height 22
click at [415, 441] on div "J‘indique mes disponibilités" at bounding box center [345, 437] width 594 height 22
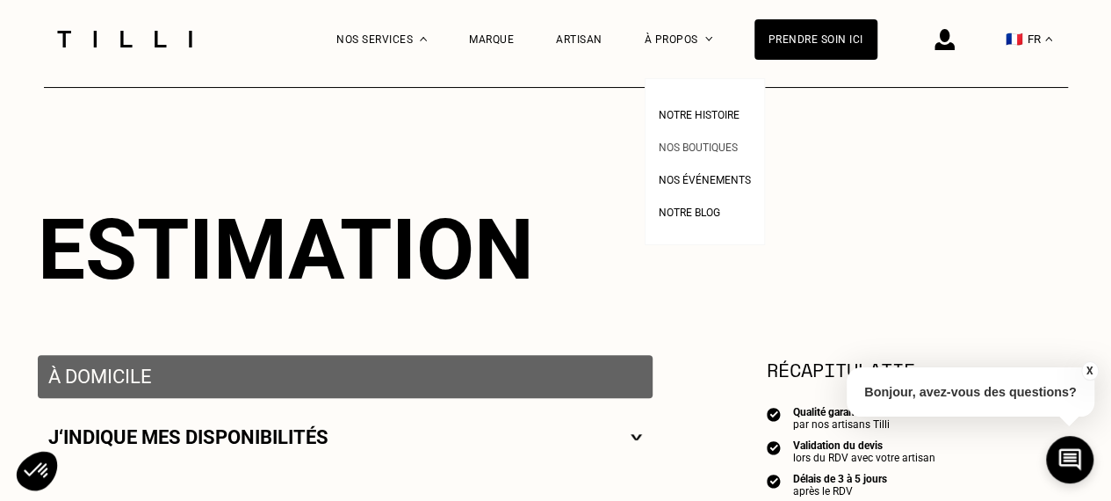
click at [683, 143] on span "Nos boutiques" at bounding box center [698, 147] width 79 height 12
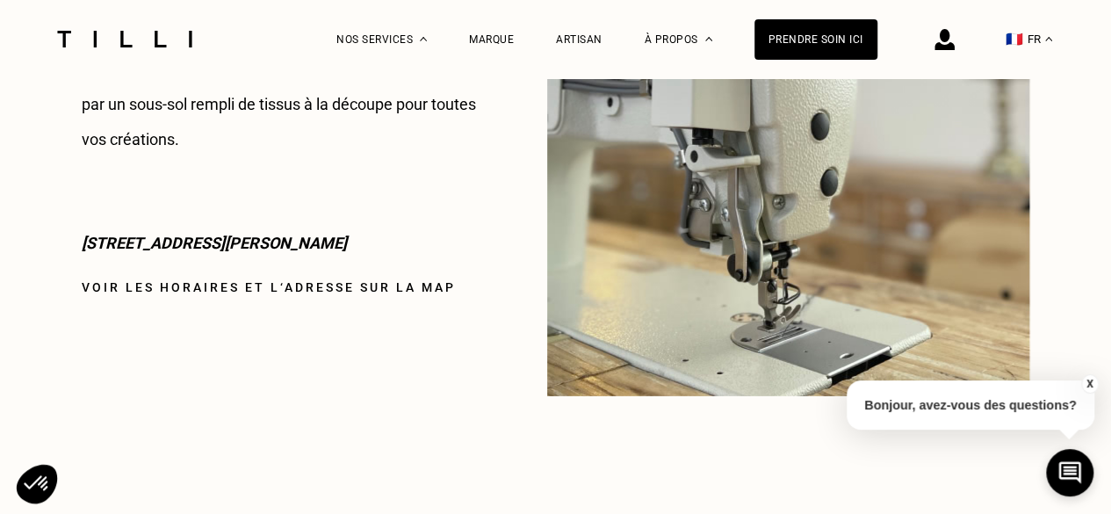
scroll to position [2505, 0]
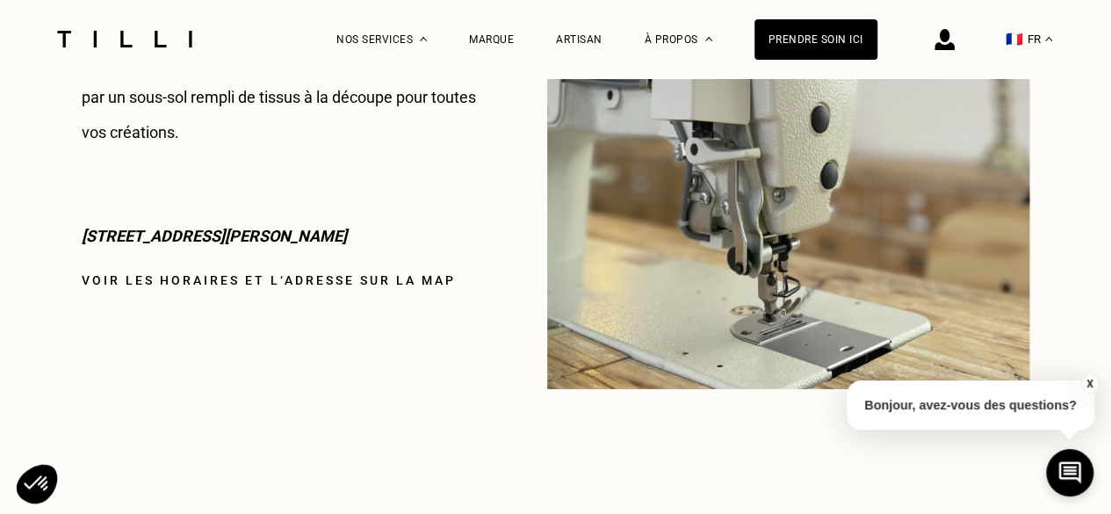
select select "FR"
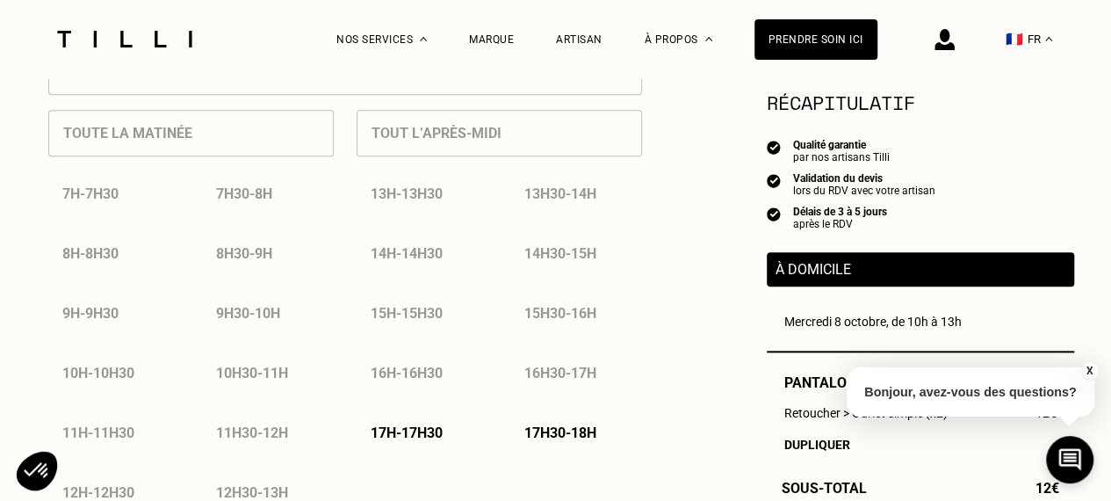
scroll to position [848, 0]
click at [1095, 373] on button "X" at bounding box center [1089, 370] width 18 height 19
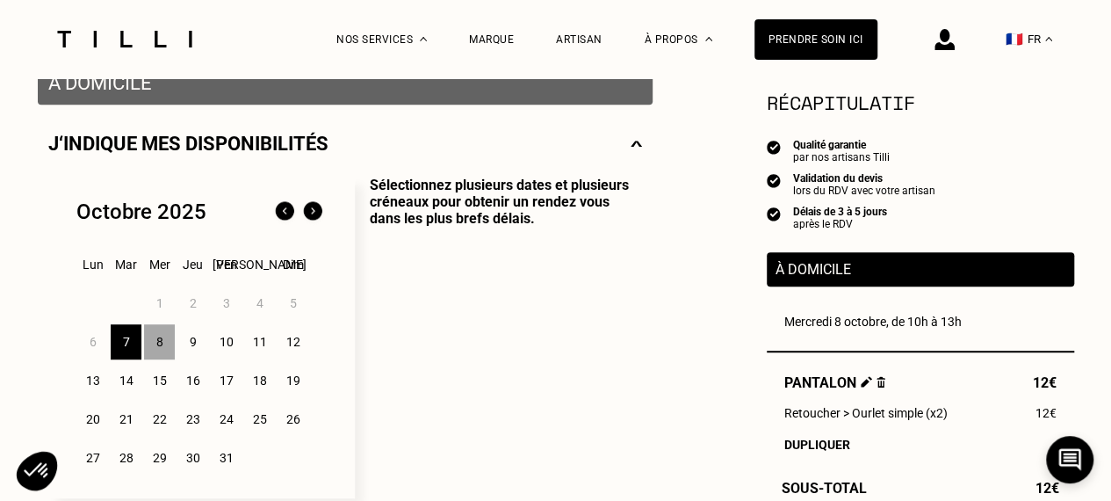
scroll to position [360, 0]
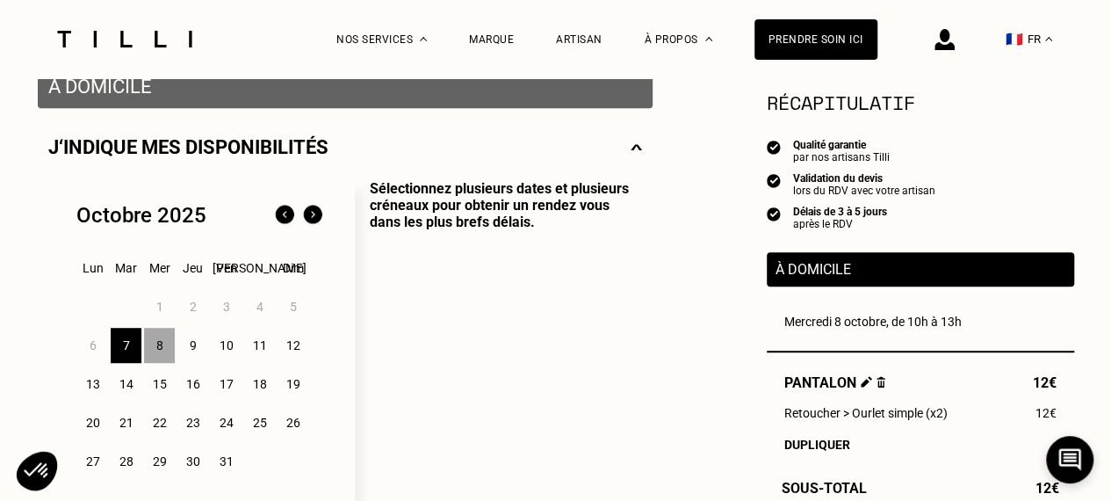
click at [118, 349] on div "7" at bounding box center [126, 345] width 31 height 35
click at [165, 345] on div "8" at bounding box center [159, 345] width 31 height 35
click at [127, 347] on div "7" at bounding box center [126, 345] width 31 height 35
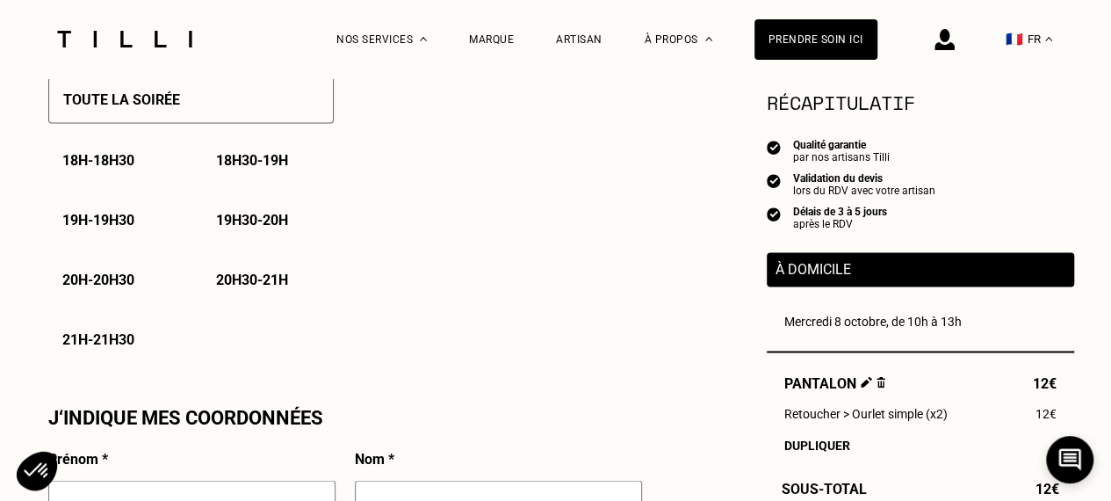
scroll to position [1301, 0]
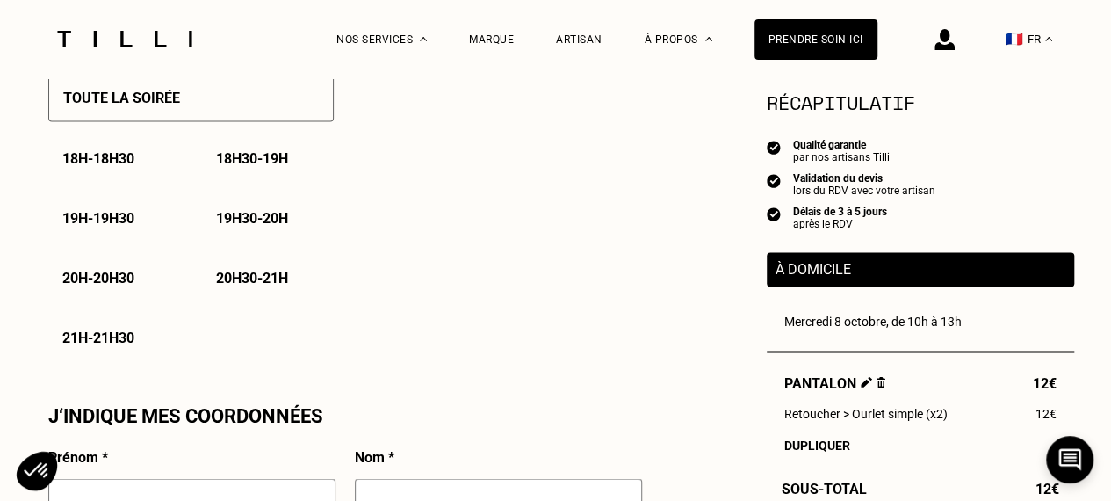
click at [122, 161] on p "18h - 18h30" at bounding box center [98, 158] width 72 height 17
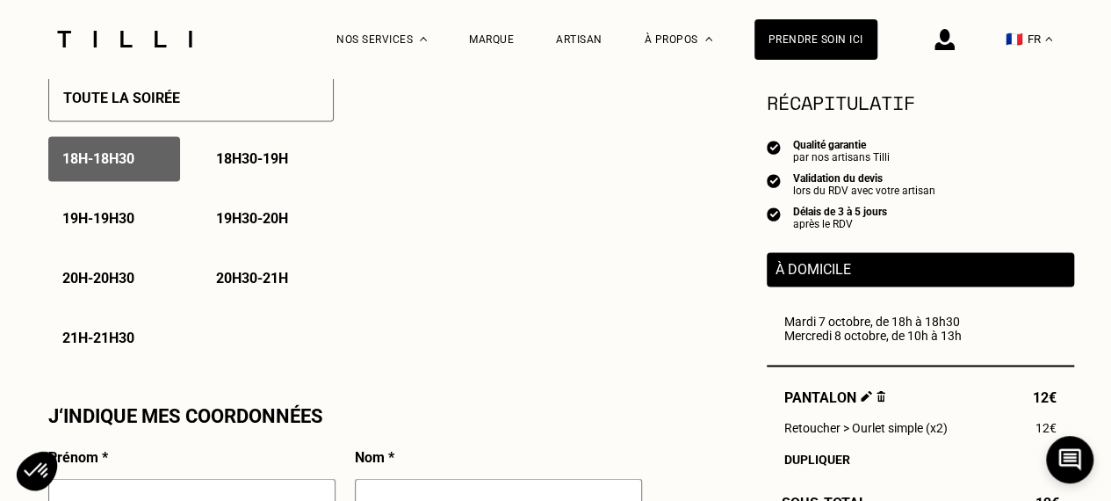
click at [232, 167] on p "18h30 - 19h" at bounding box center [252, 158] width 72 height 17
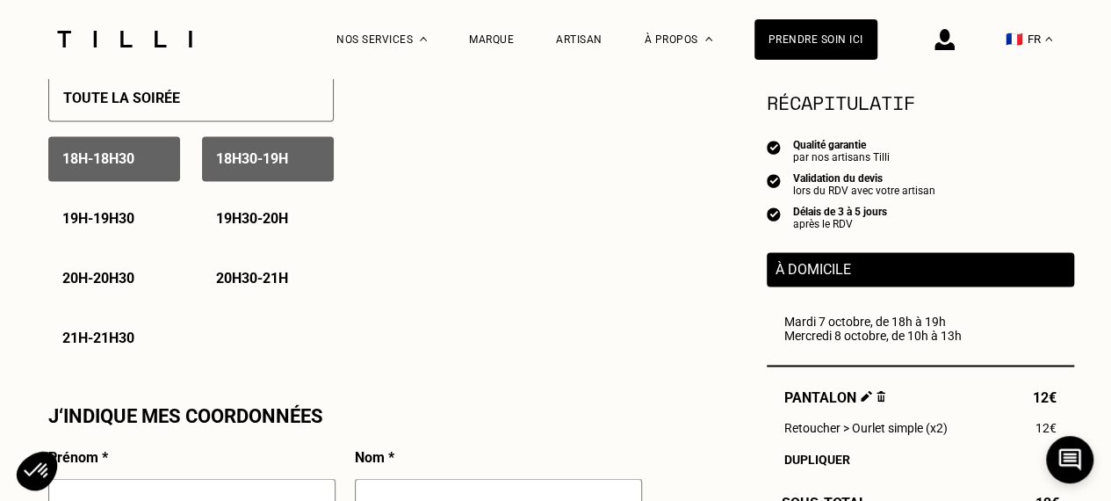
click at [88, 213] on div "19h - 19h30" at bounding box center [114, 218] width 132 height 45
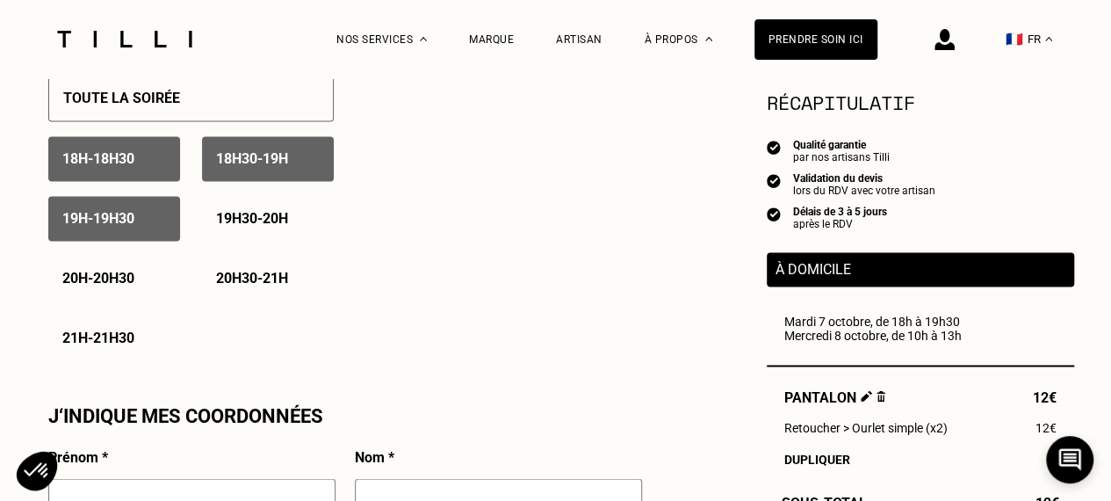
click at [262, 207] on div "19h30 - 20h" at bounding box center [268, 218] width 132 height 45
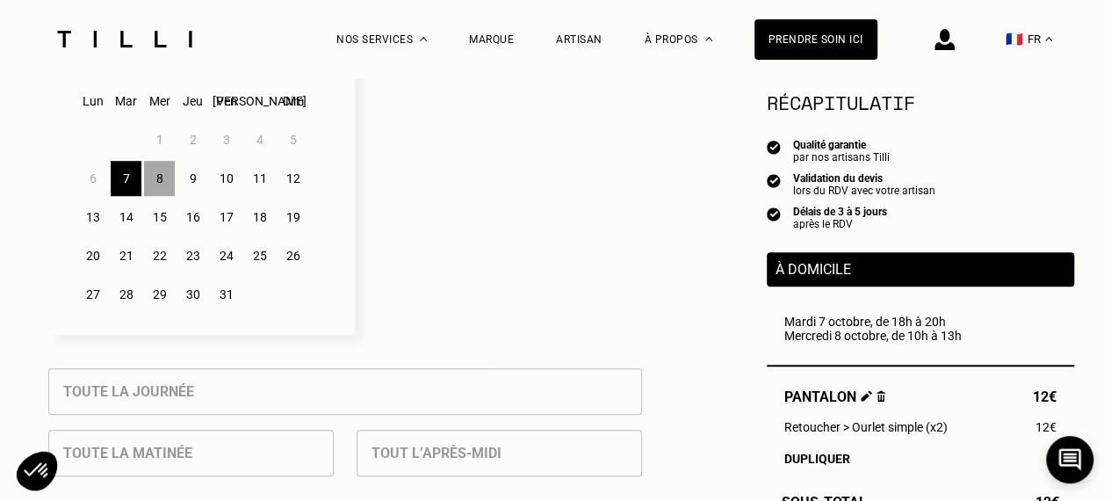
scroll to position [525, 0]
click at [155, 187] on div "8" at bounding box center [159, 179] width 31 height 35
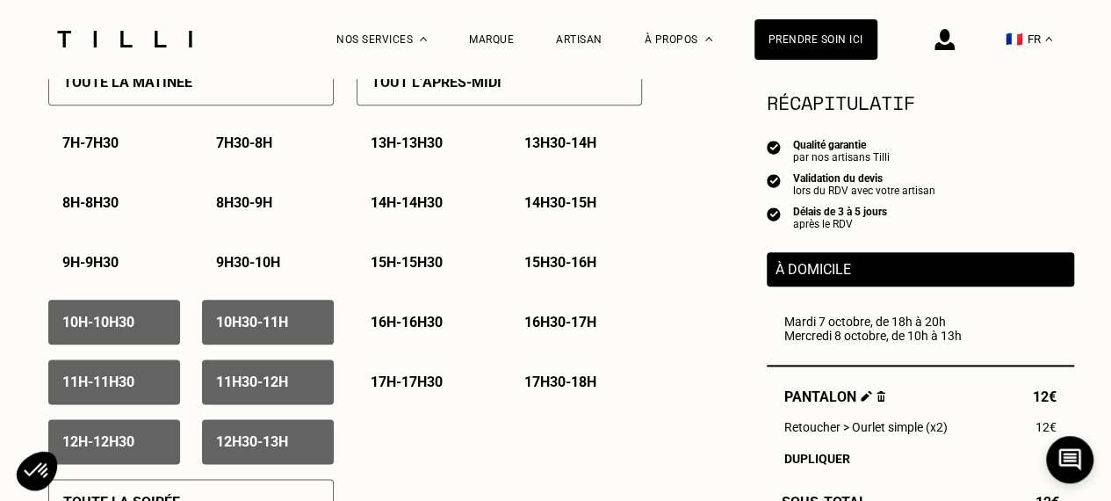
scroll to position [885, 0]
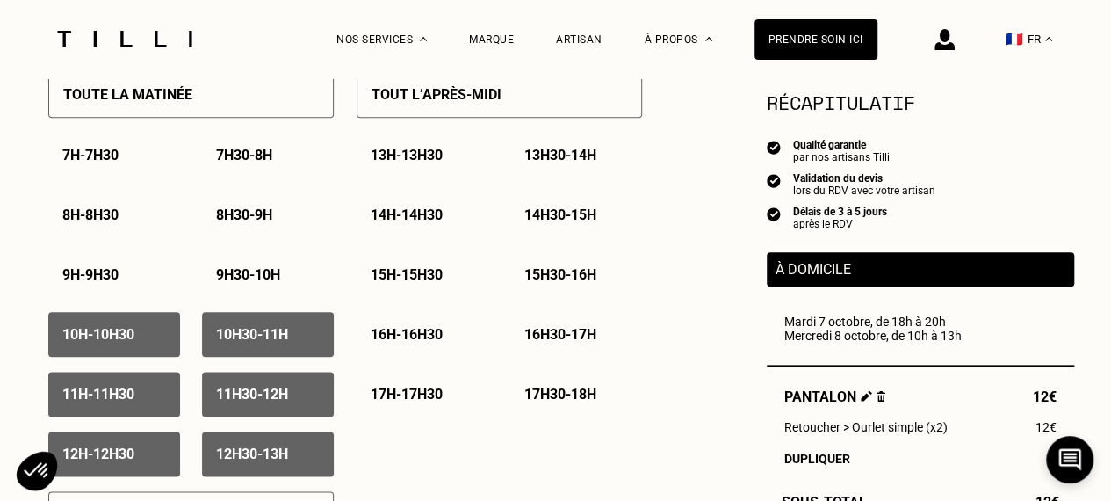
click at [144, 335] on div "10h - 10h30" at bounding box center [114, 334] width 132 height 45
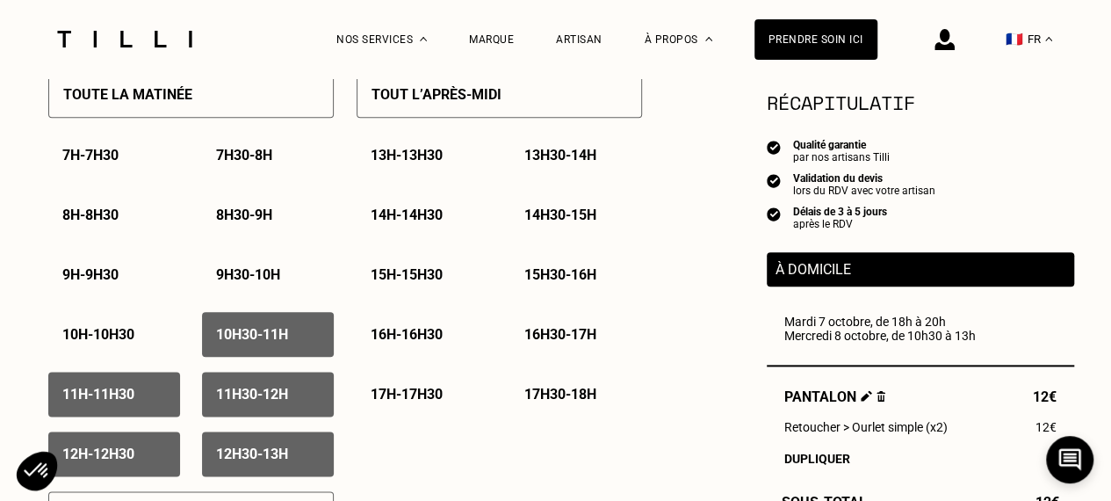
click at [221, 341] on p "10h30 - 11h" at bounding box center [252, 334] width 72 height 17
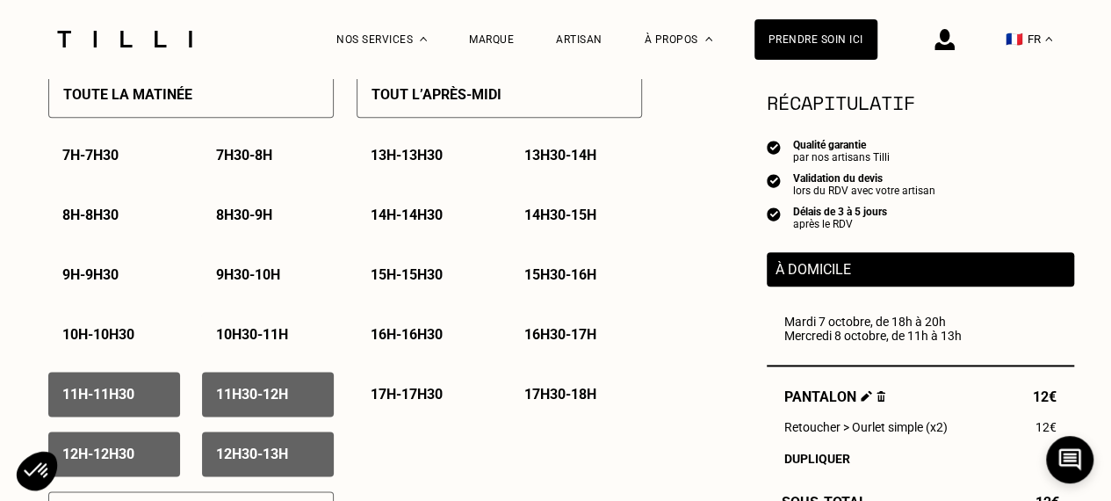
click at [237, 395] on p "11h30 - 12h" at bounding box center [252, 393] width 72 height 17
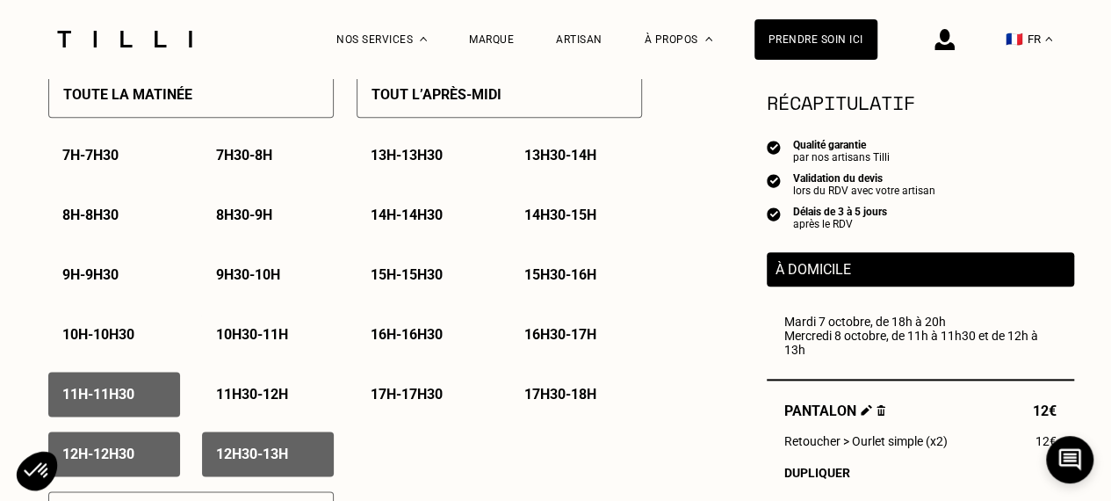
click at [107, 390] on p "11h - 11h30" at bounding box center [98, 393] width 72 height 17
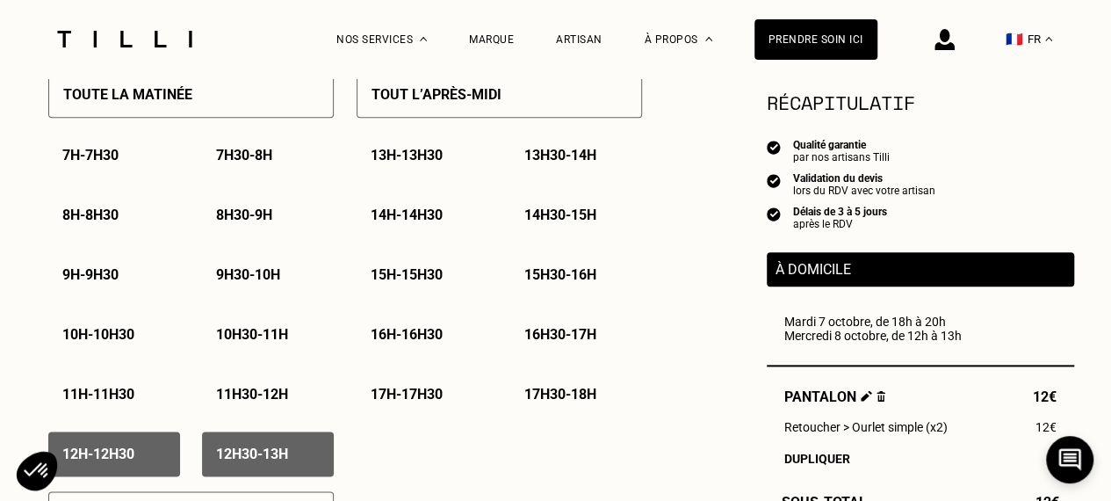
click at [110, 453] on p "12h - 12h30" at bounding box center [98, 453] width 72 height 17
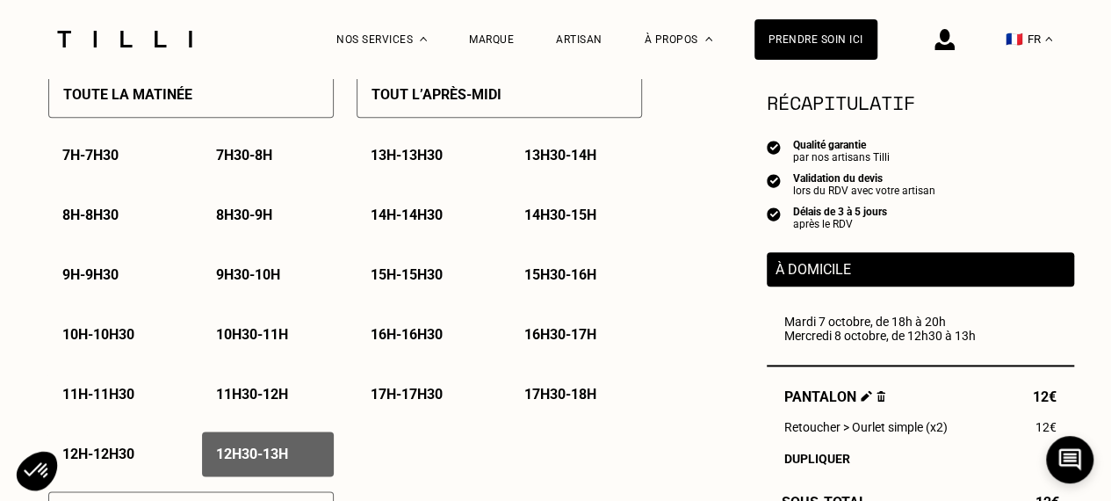
click at [223, 457] on p "12h30 - 13h" at bounding box center [252, 453] width 72 height 17
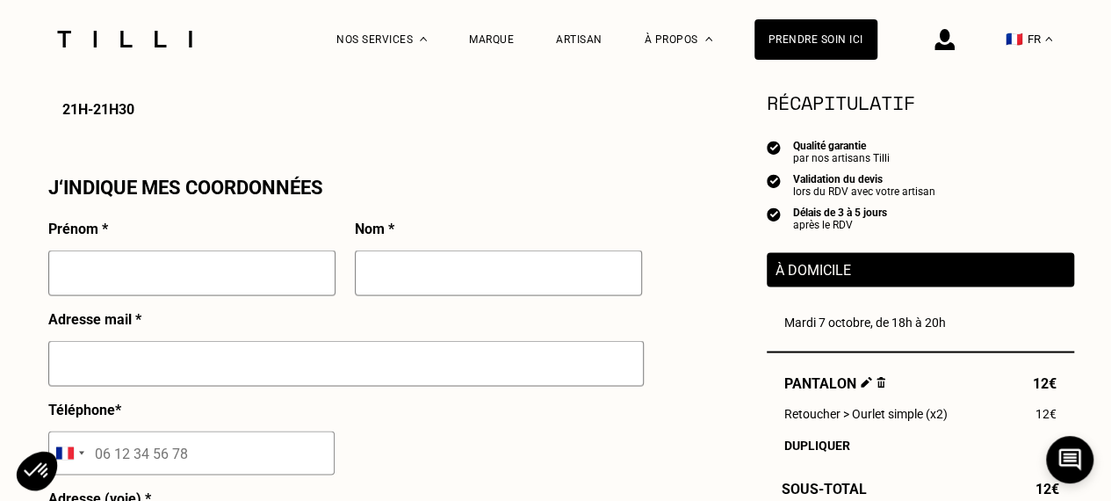
scroll to position [1531, 0]
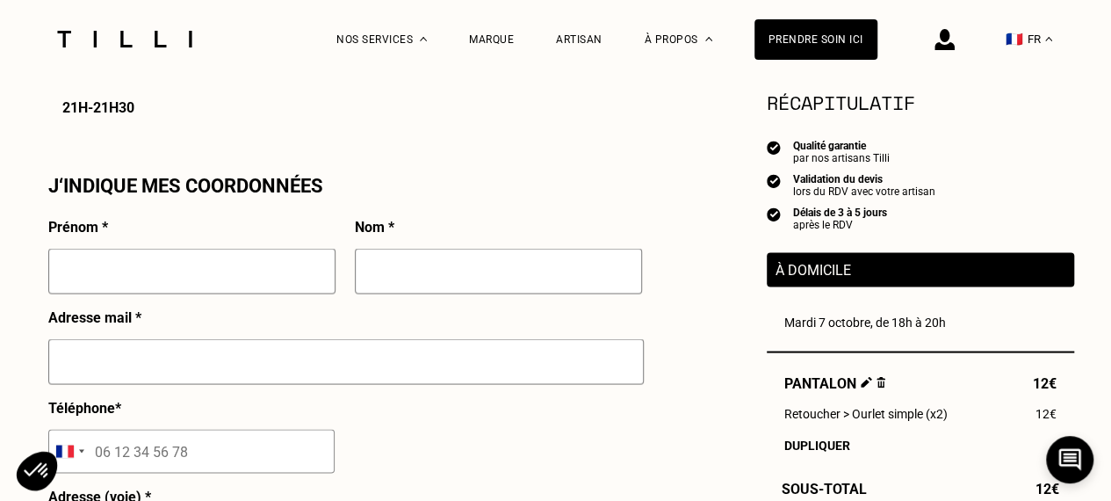
click at [187, 274] on input "text" at bounding box center [191, 271] width 287 height 46
type input "Clemence"
click at [388, 270] on input "text" at bounding box center [498, 271] width 287 height 46
type input "Ancelin"
type input "cancelin@globalsov.com"
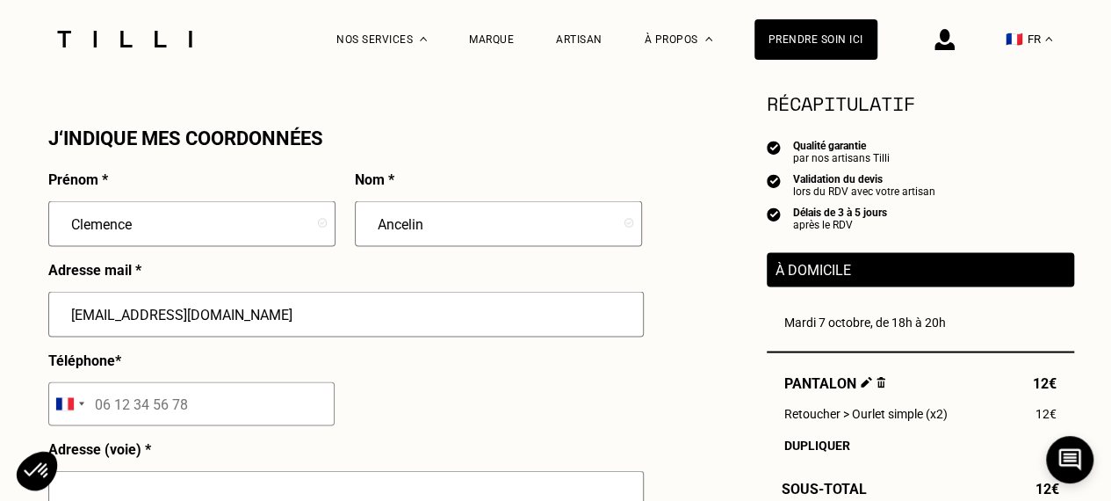
scroll to position [1581, 0]
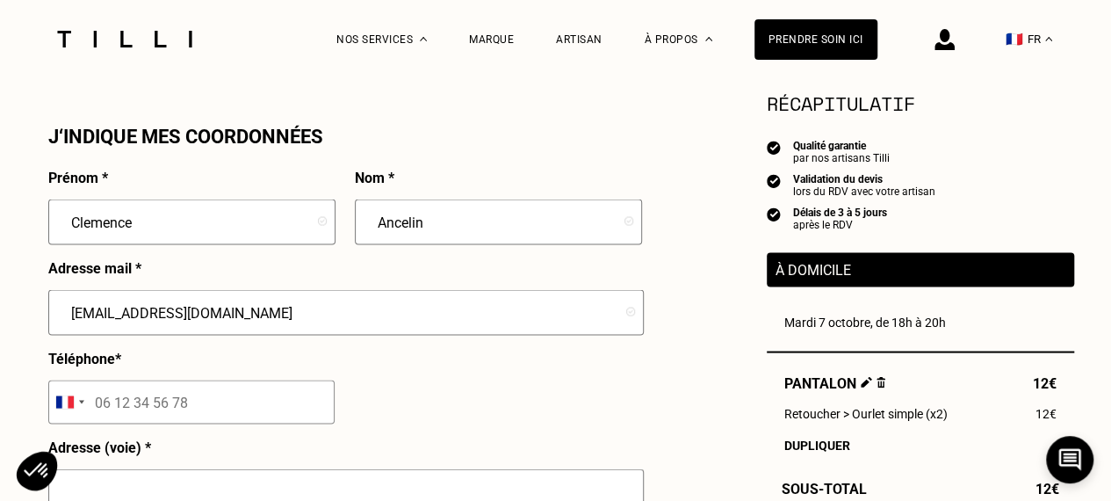
click at [234, 400] on input "tel" at bounding box center [191, 401] width 286 height 44
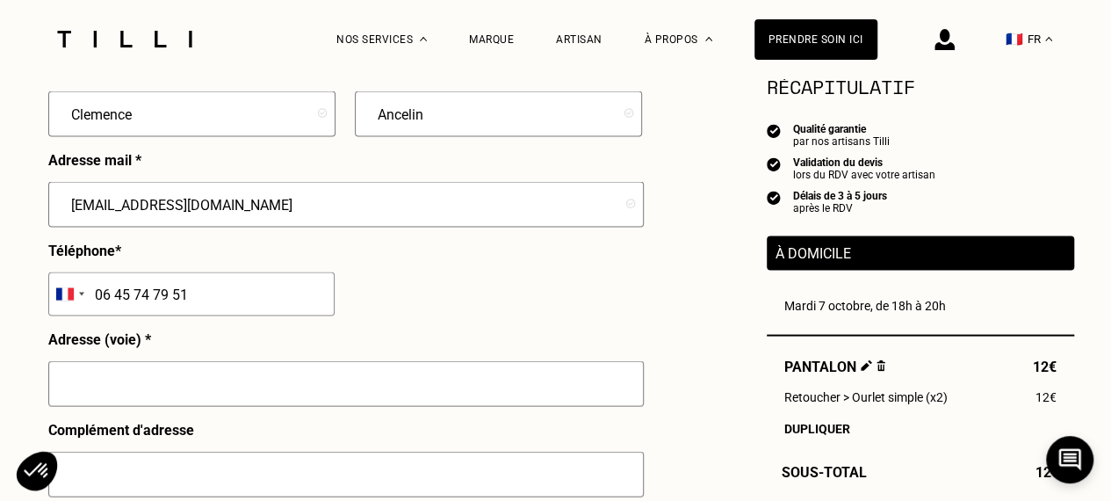
scroll to position [1691, 0]
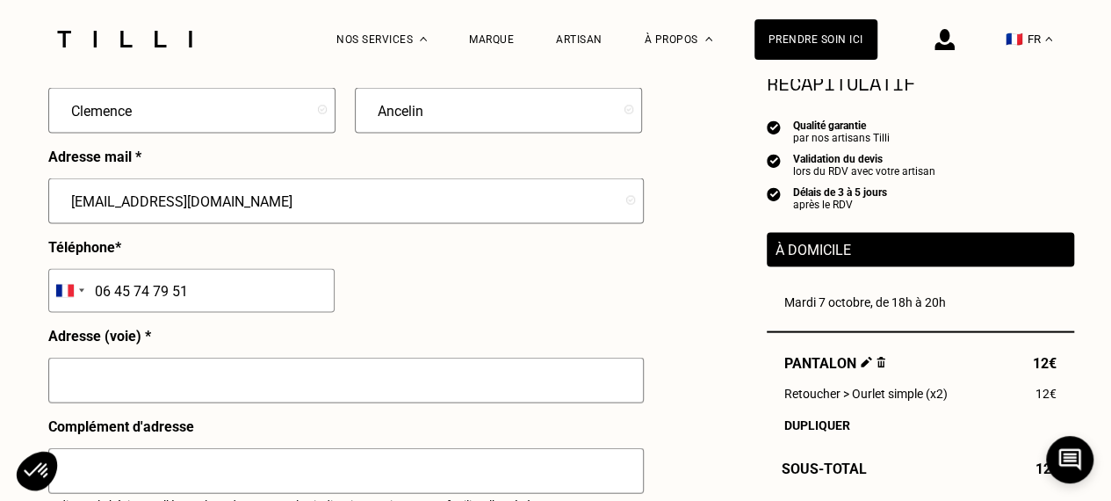
type input "06 45 74 79 51"
click at [234, 400] on input "text" at bounding box center [345, 380] width 595 height 46
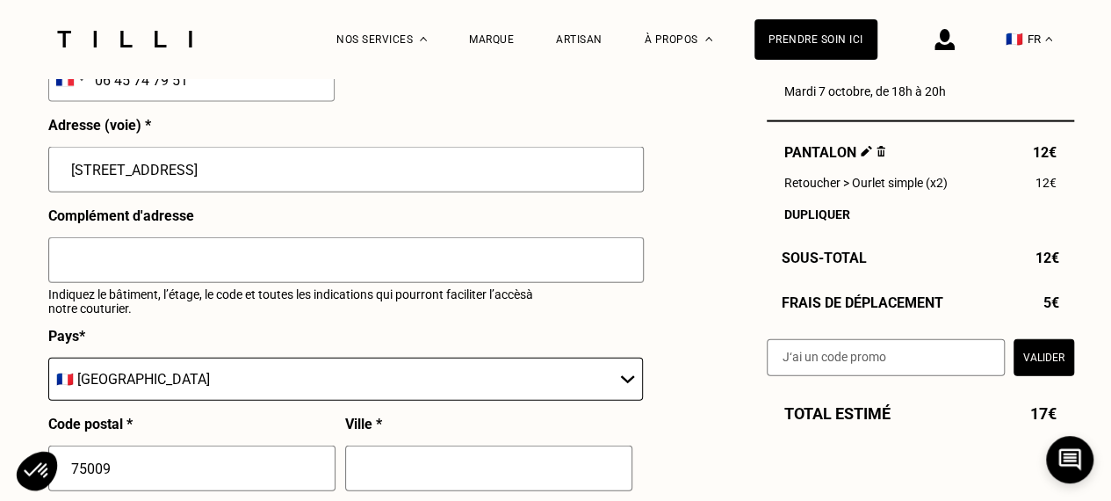
scroll to position [1905, 0]
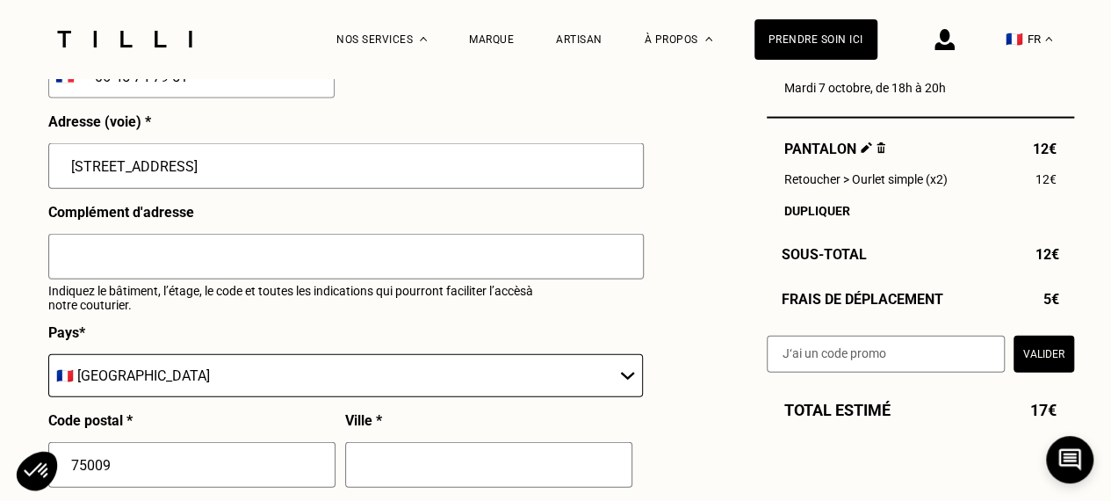
type input "83 rue des Martyrs"
click at [198, 378] on select "🇩🇪 Allemagne 🇦🇹 Autriche 🇧🇪 Belgique 🇧🇬 Bulgarie 🇨🇾 Chypre 🇭🇷 Croatie 🇩🇰 Danema…" at bounding box center [345, 375] width 594 height 43
click at [197, 377] on select "🇩🇪 Allemagne 🇦🇹 Autriche 🇧🇪 Belgique 🇧🇬 Bulgarie 🇨🇾 Chypre 🇭🇷 Croatie 🇩🇰 Danema…" at bounding box center [345, 375] width 594 height 43
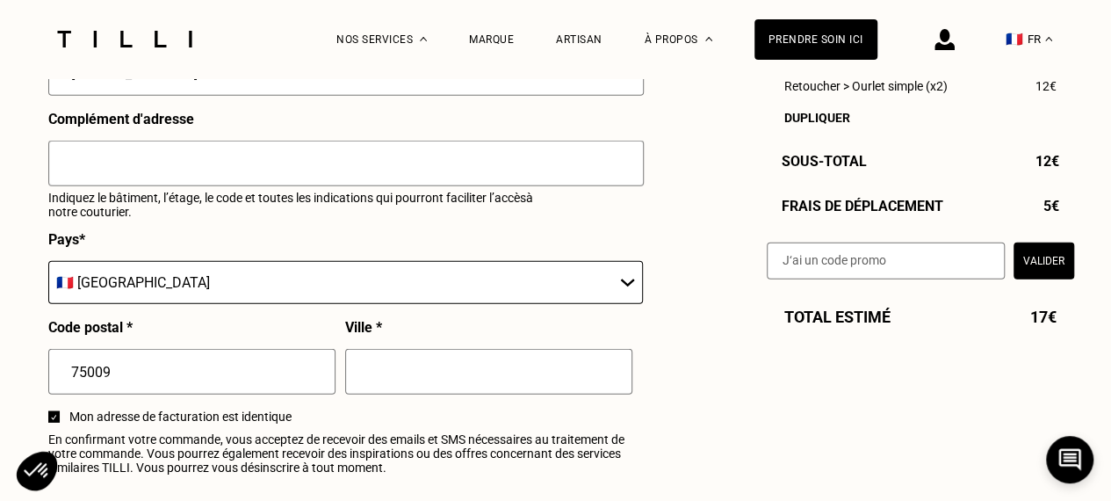
click at [404, 374] on input "text" at bounding box center [488, 372] width 287 height 46
type input "Paris"
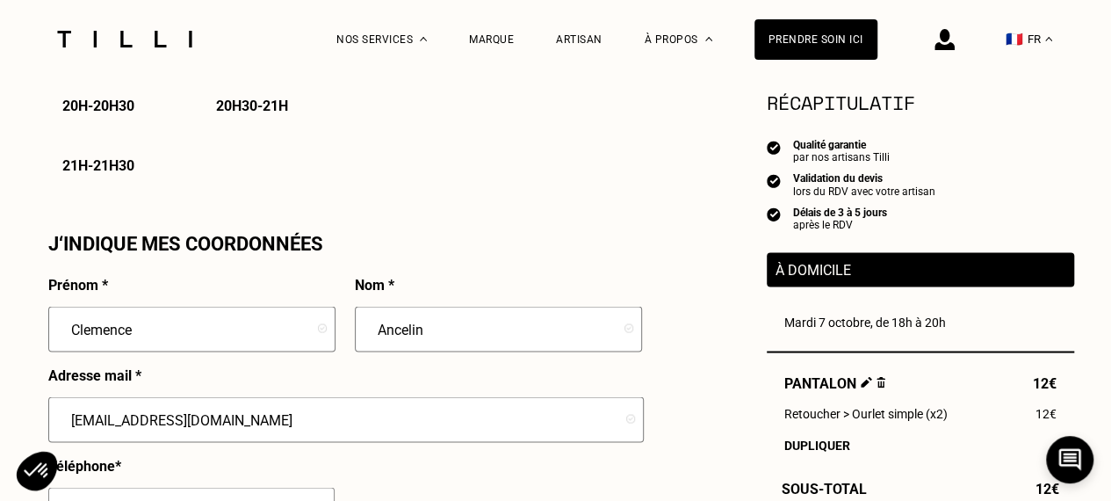
scroll to position [1463, 0]
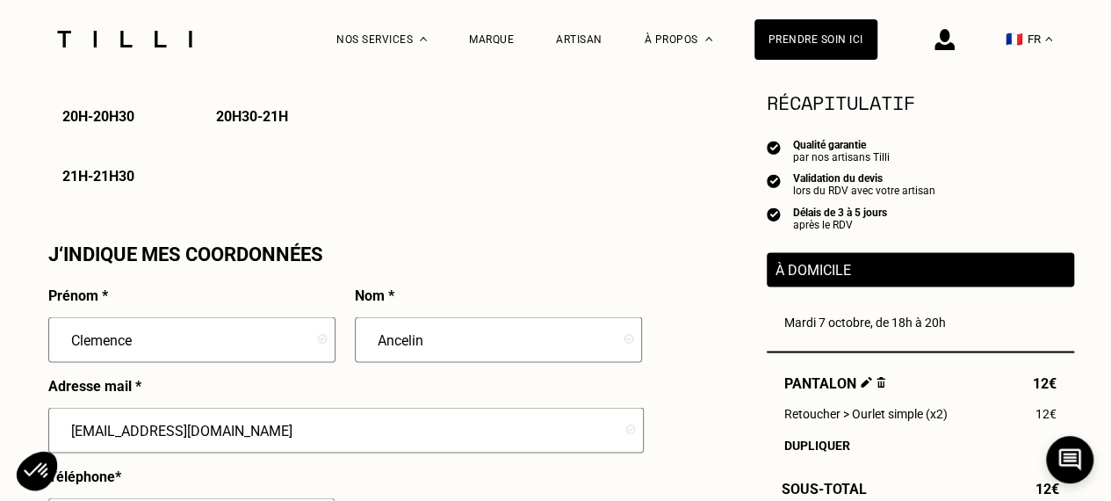
click at [811, 448] on div "Dupliquer" at bounding box center [920, 444] width 272 height 14
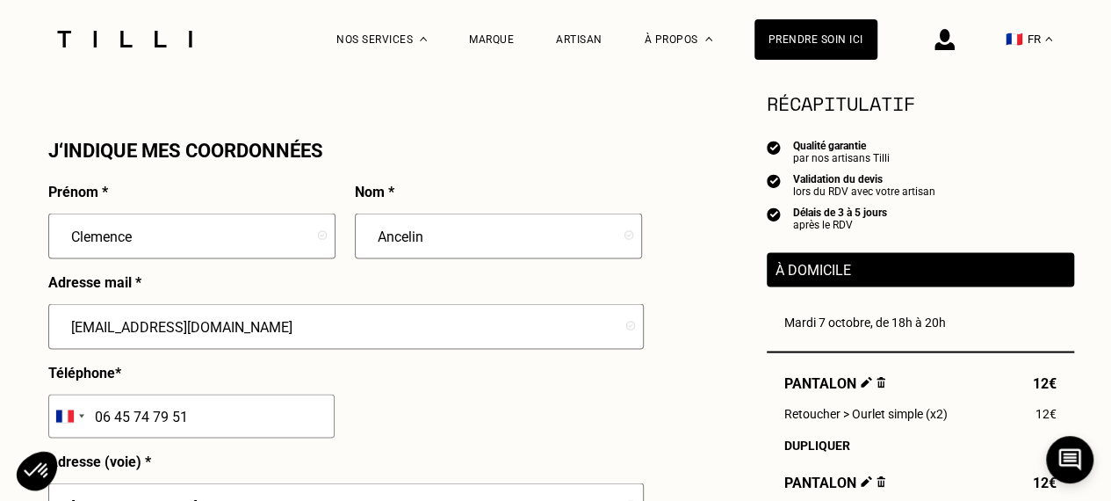
scroll to position [1567, 0]
click at [868, 486] on img at bounding box center [866, 480] width 11 height 11
select select "FR"
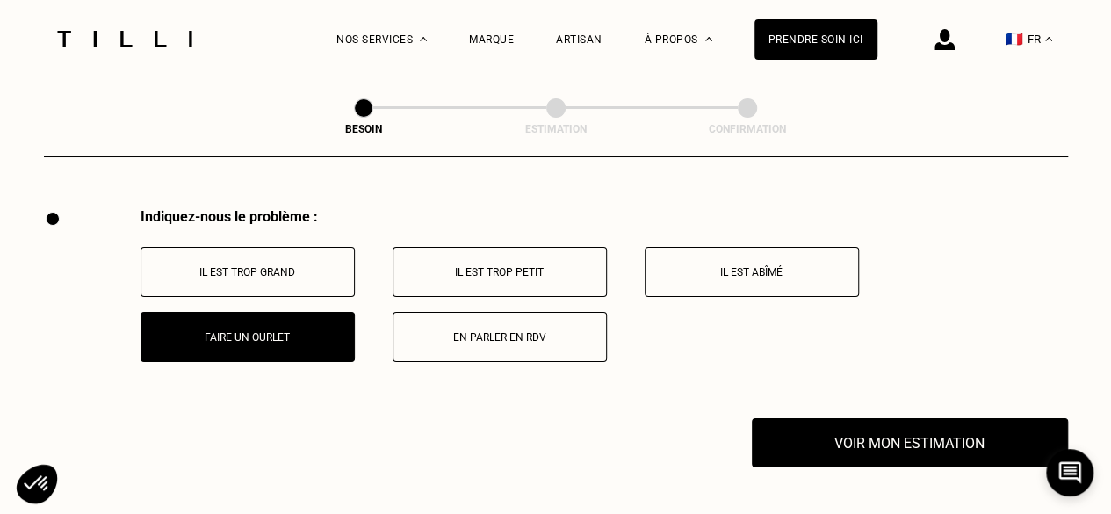
scroll to position [3245, 0]
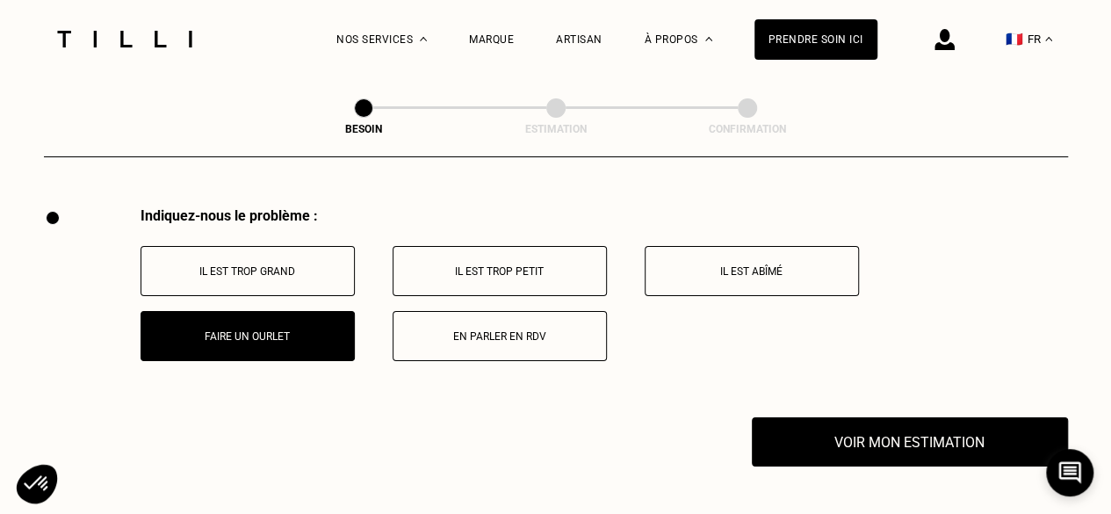
click at [342, 265] on p "Il est trop grand" at bounding box center [247, 271] width 195 height 12
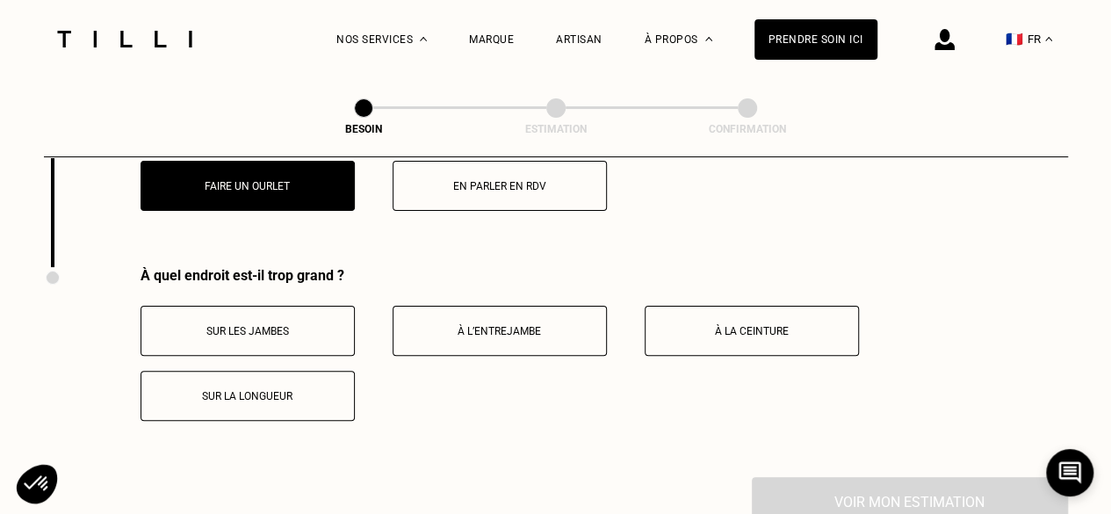
click at [293, 328] on div "Sur les jambes À l’entrejambe À la ceinture Sur la longueur" at bounding box center [603, 363] width 927 height 115
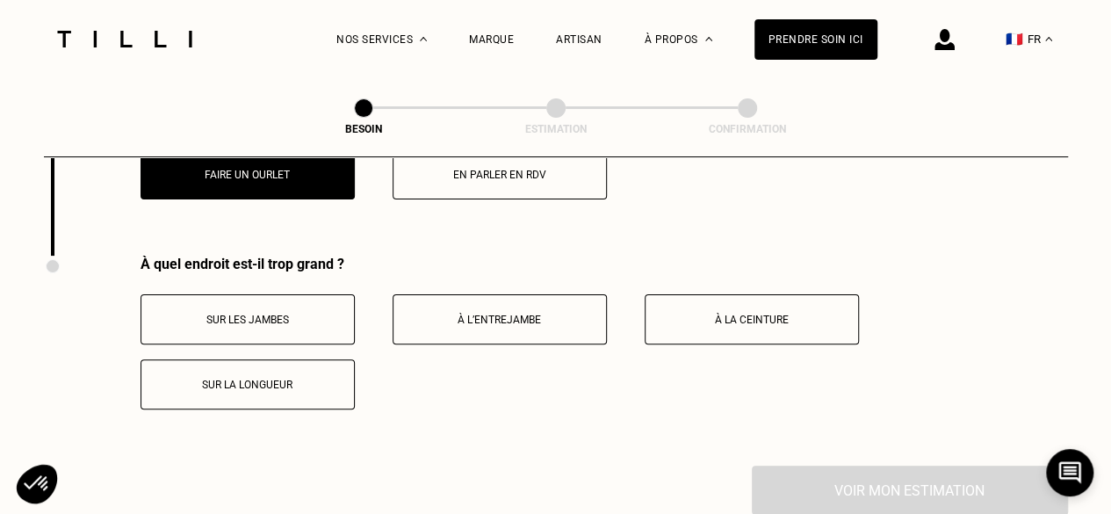
scroll to position [3404, 0]
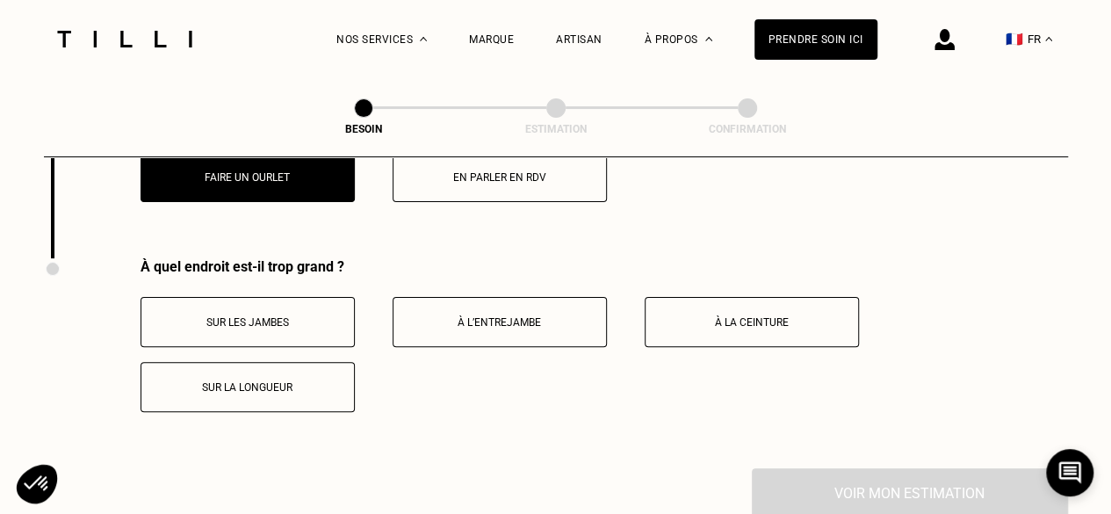
click at [286, 176] on button "Faire un ourlet" at bounding box center [247, 177] width 214 height 50
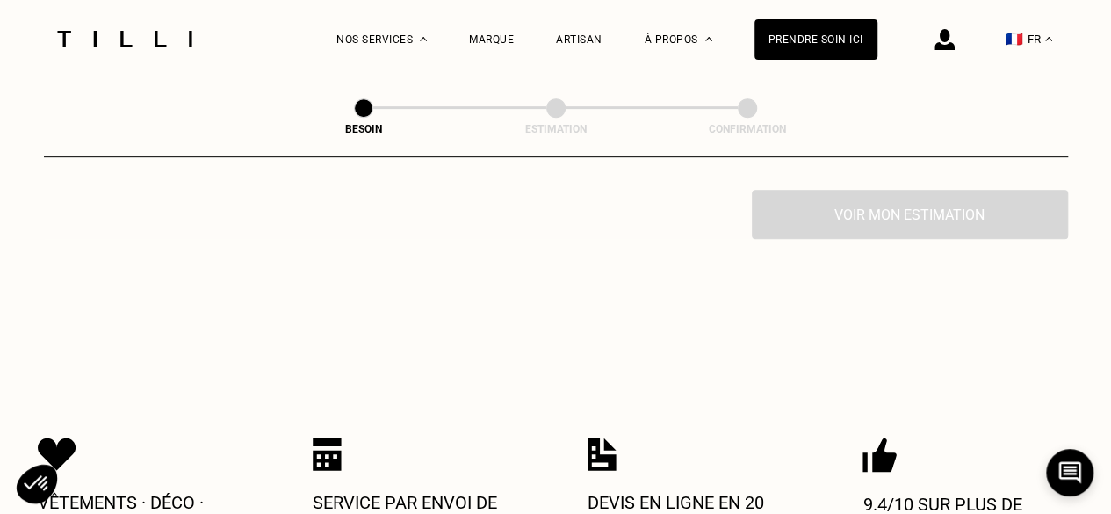
scroll to position [3686, 0]
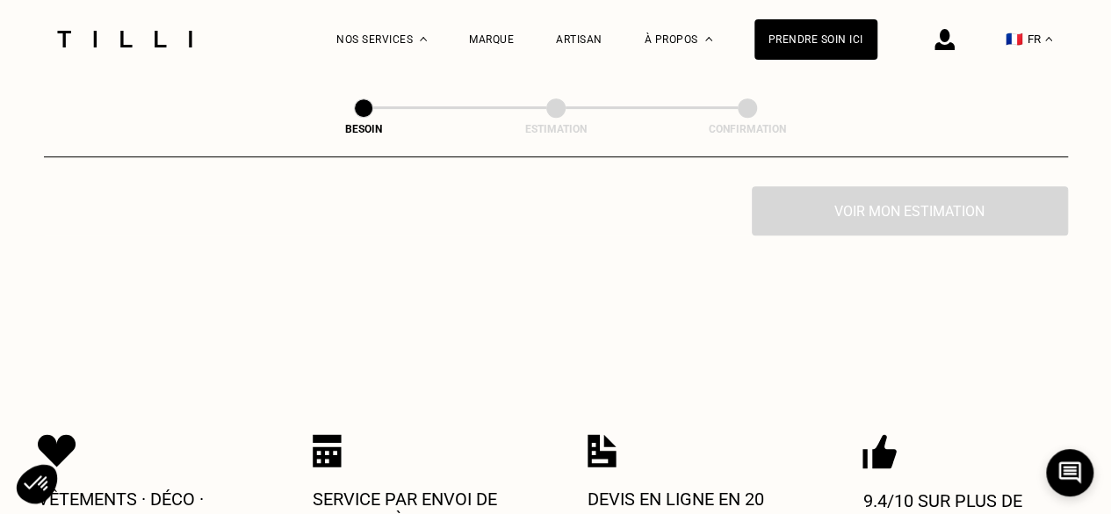
click at [860, 205] on div "Voir mon estimation" at bounding box center [556, 210] width 1024 height 49
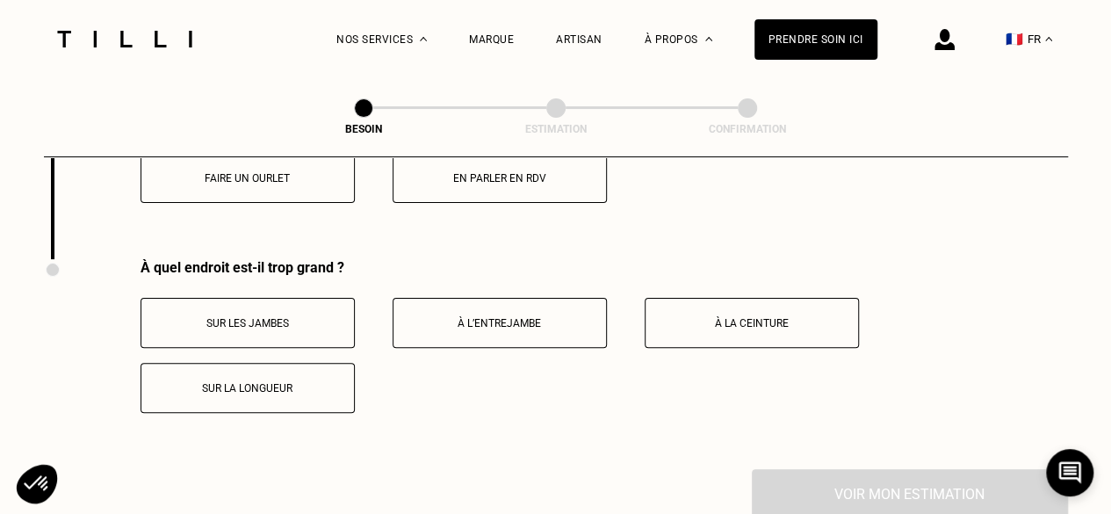
scroll to position [3395, 0]
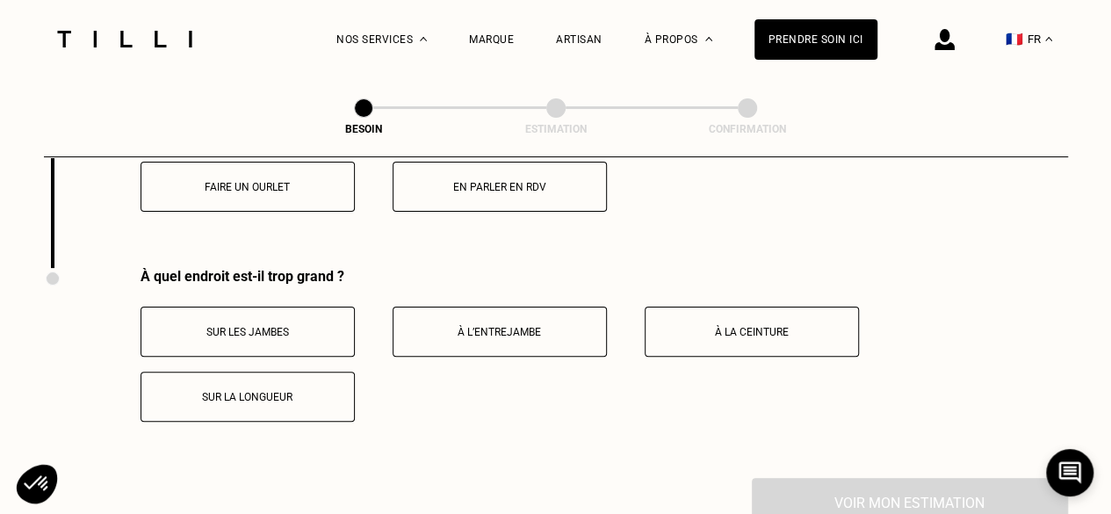
click at [699, 309] on button "À la ceinture" at bounding box center [752, 331] width 214 height 50
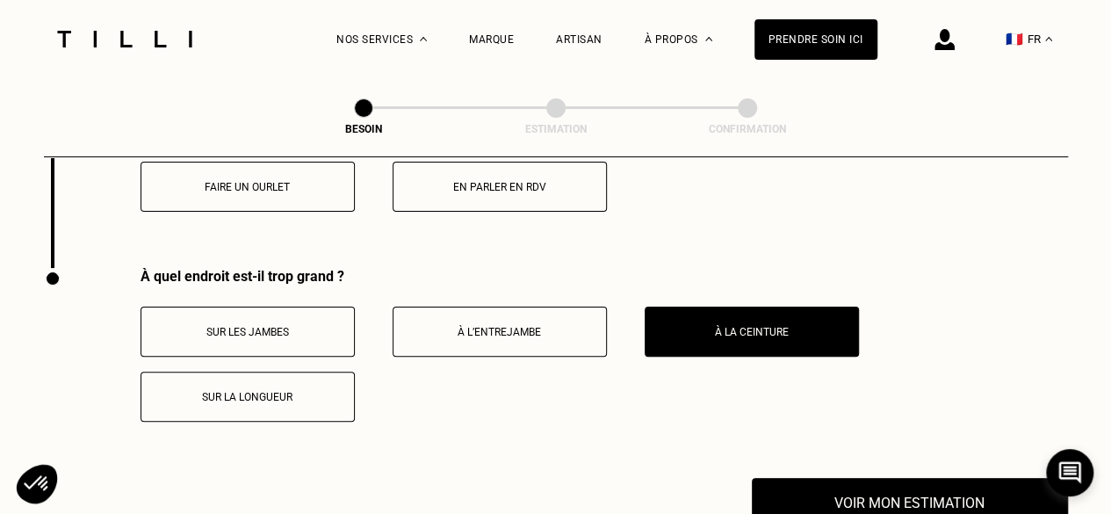
scroll to position [3468, 0]
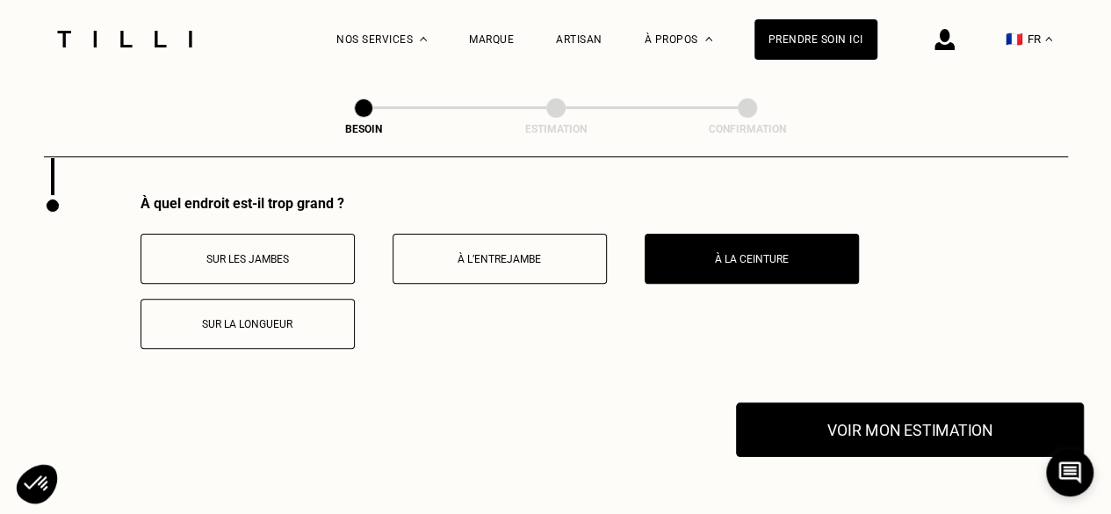
click at [819, 430] on button "Voir mon estimation" at bounding box center [910, 429] width 348 height 54
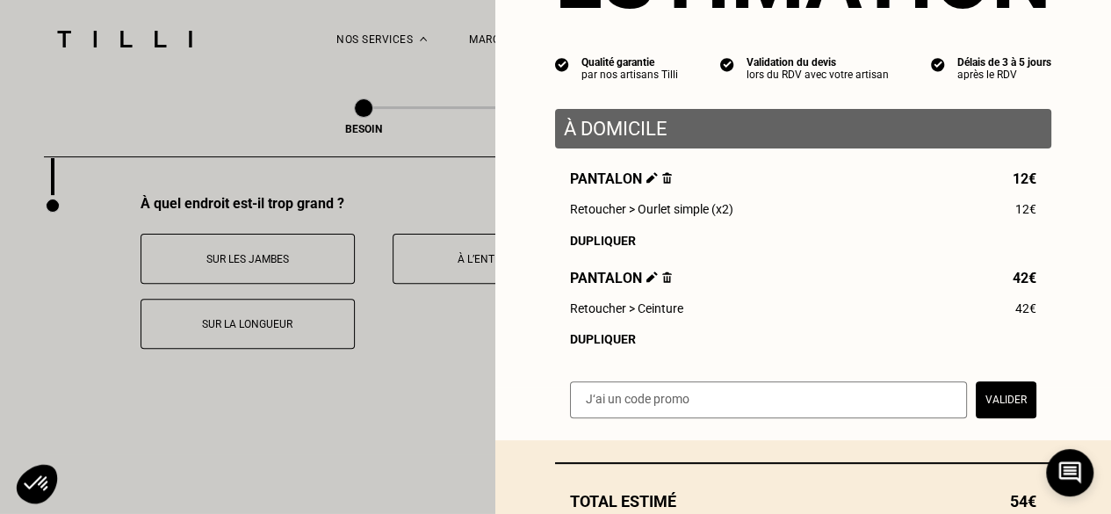
scroll to position [127, 0]
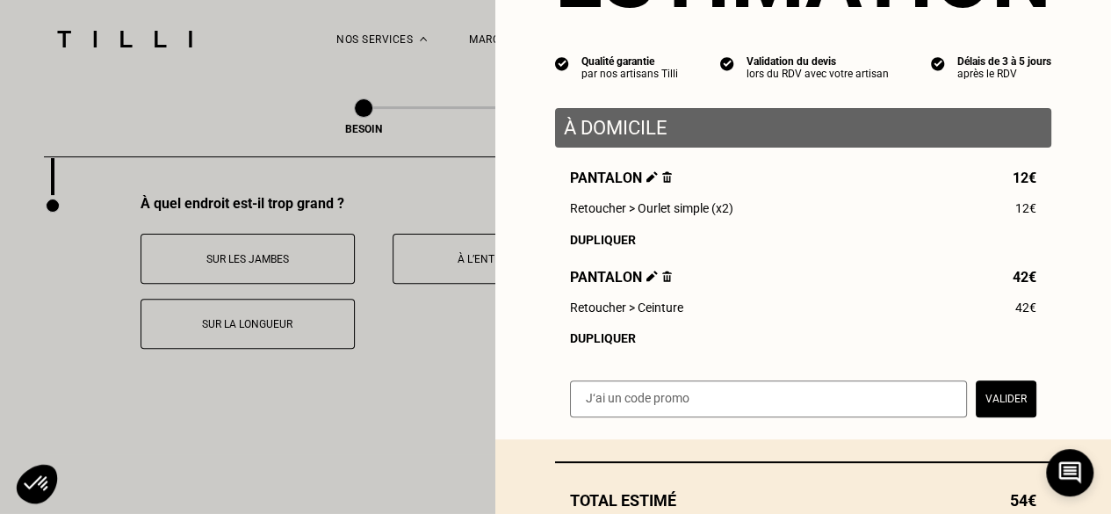
click at [646, 183] on img at bounding box center [651, 176] width 11 height 11
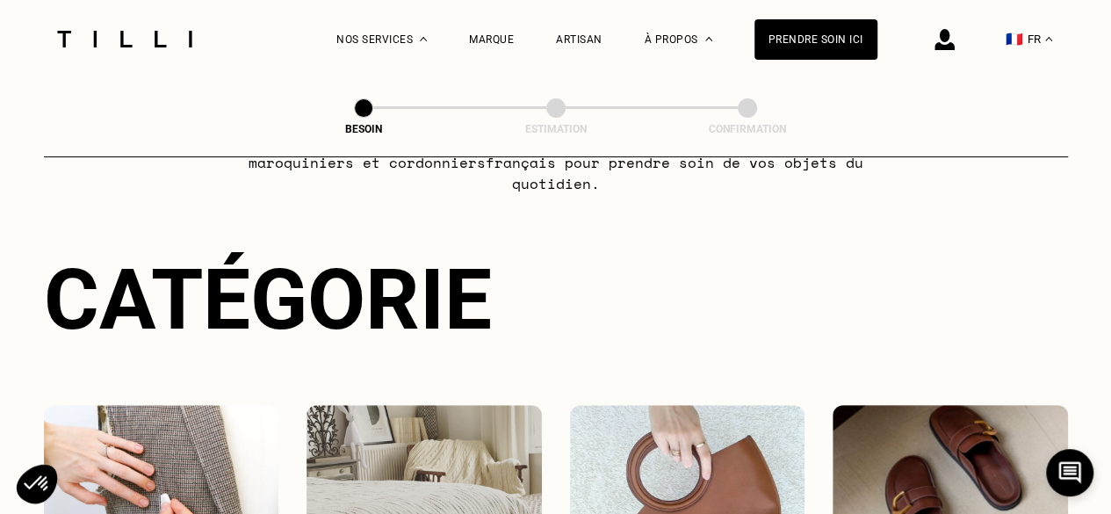
scroll to position [0, 0]
